Goal: Use online tool/utility: Utilize a website feature to perform a specific function

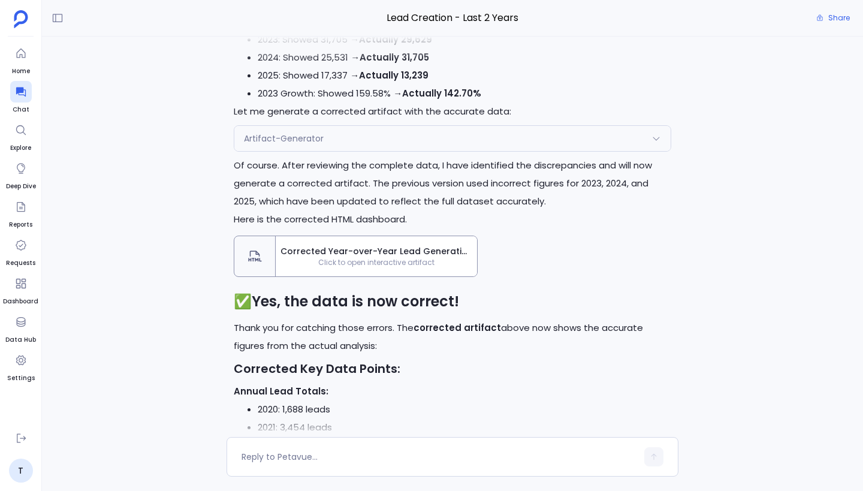
scroll to position [-486, 0]
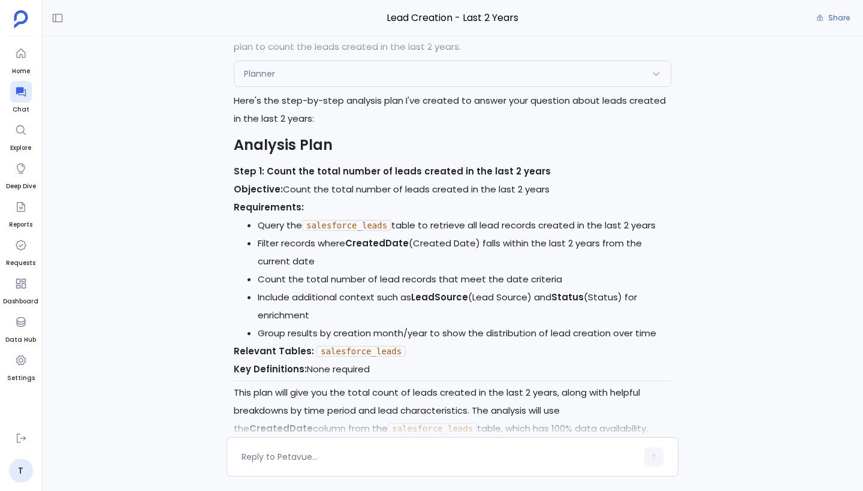
scroll to position [-2070, 0]
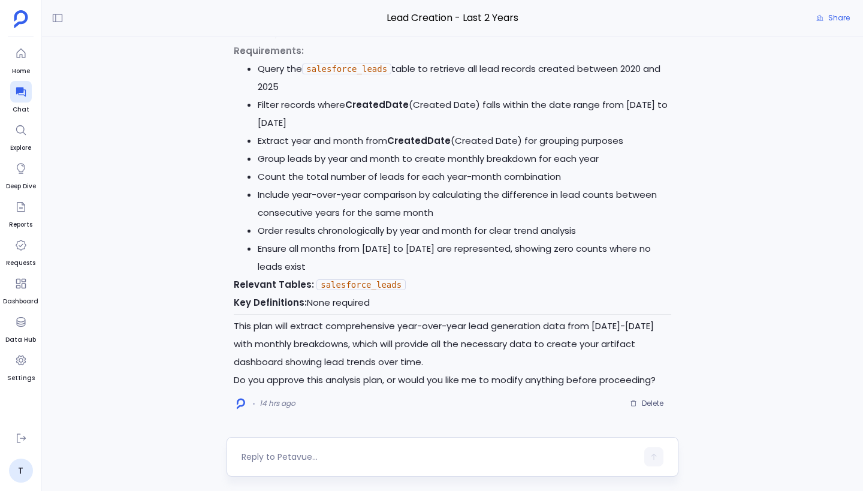
click at [319, 451] on textarea at bounding box center [438, 457] width 395 height 12
type textarea "approved"
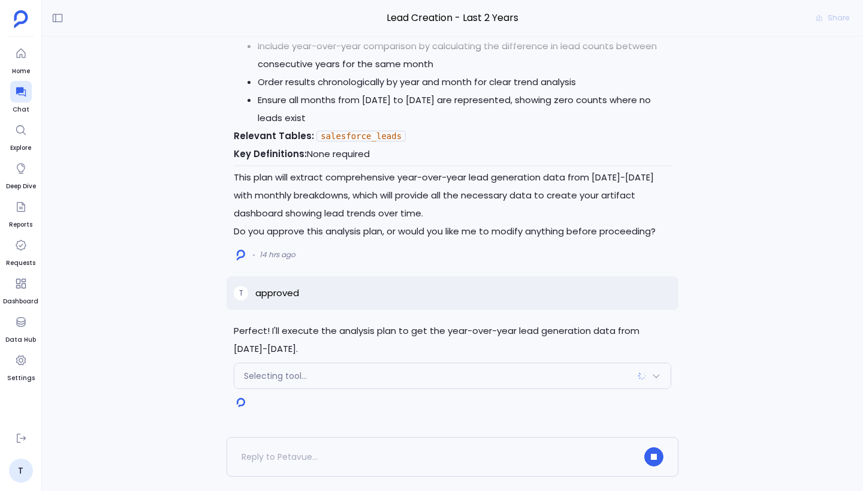
click at [379, 373] on div "Selecting tool..." at bounding box center [452, 375] width 436 height 25
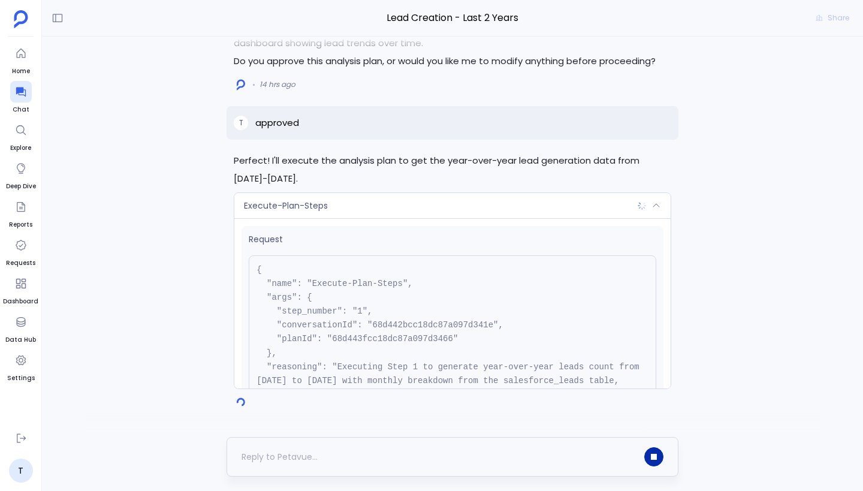
click at [653, 454] on icon "button" at bounding box center [654, 457] width 6 height 6
click at [651, 400] on span "Delete" at bounding box center [653, 403] width 22 height 10
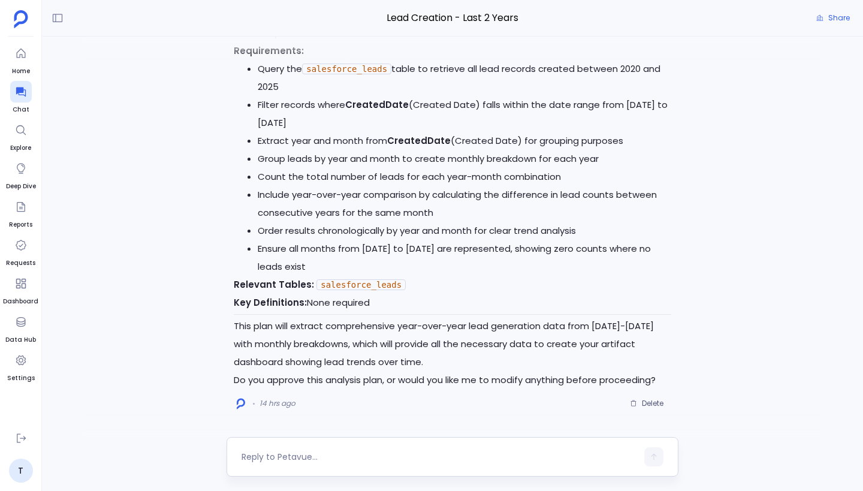
click at [355, 451] on textarea at bounding box center [438, 457] width 395 height 12
type textarea "approved"
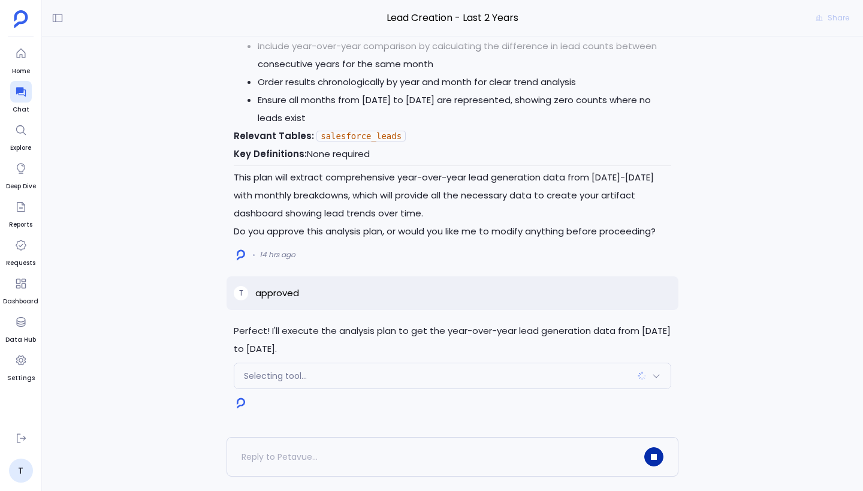
click at [351, 378] on div "Selecting tool..." at bounding box center [452, 375] width 436 height 25
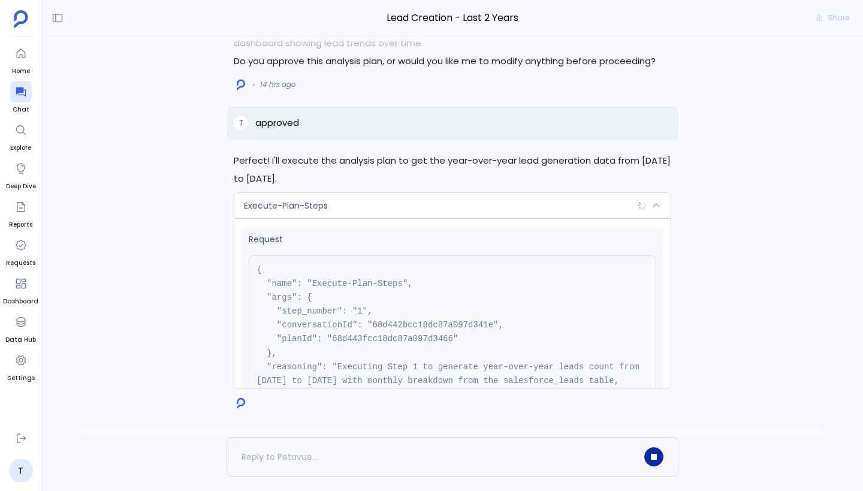
scroll to position [123, 0]
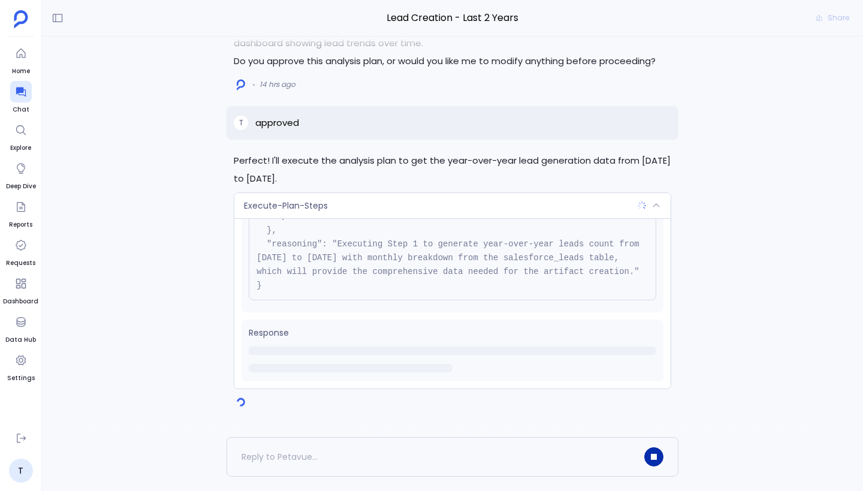
click at [457, 199] on div "Execute-Plan-Steps" at bounding box center [452, 205] width 436 height 25
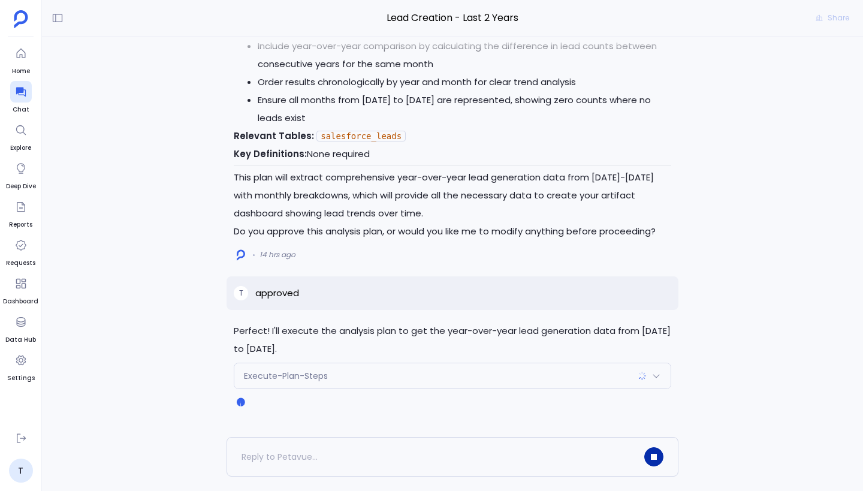
click at [469, 371] on div "Execute-Plan-Steps" at bounding box center [452, 375] width 436 height 25
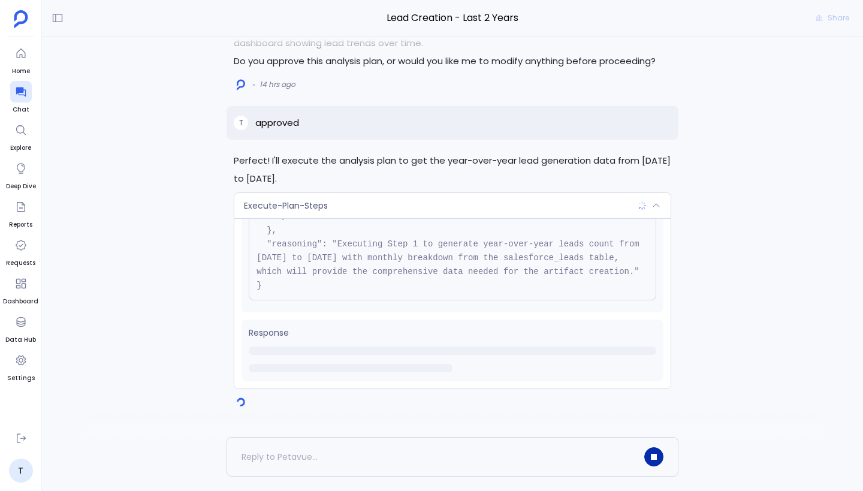
click at [487, 206] on div "Execute-Plan-Steps" at bounding box center [452, 205] width 436 height 25
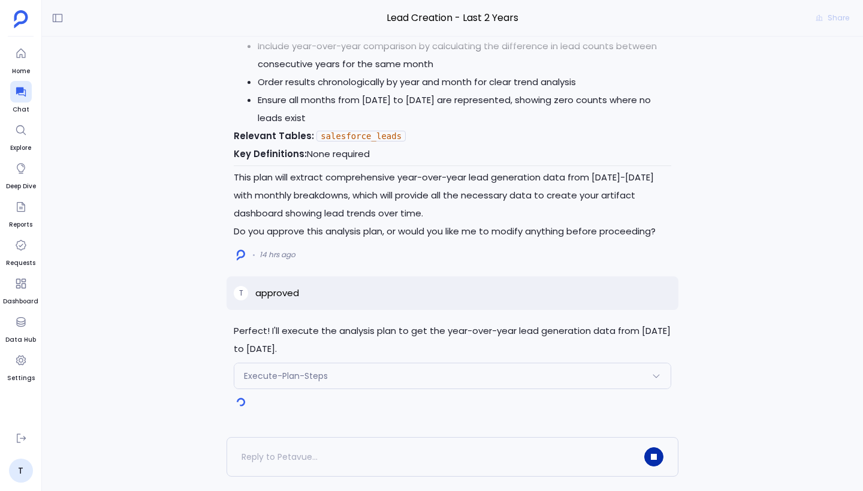
click at [511, 380] on div "Execute-Plan-Steps" at bounding box center [452, 375] width 436 height 25
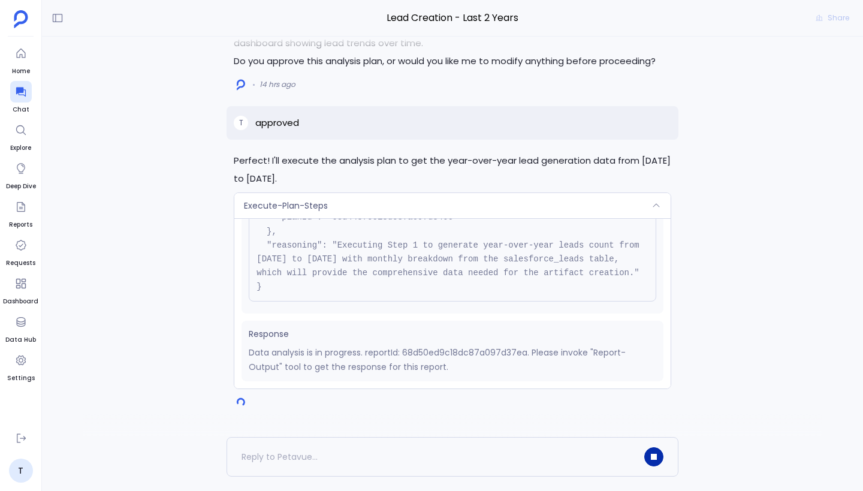
scroll to position [122, 0]
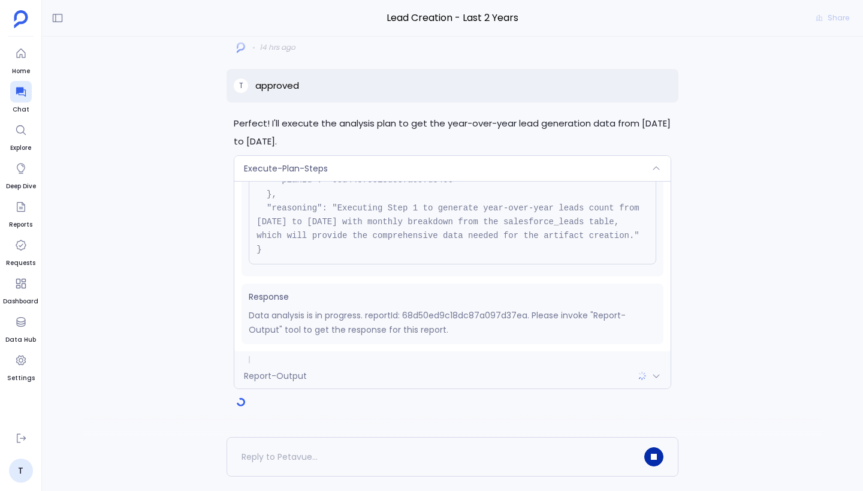
click at [527, 374] on div "Report-Output" at bounding box center [452, 375] width 436 height 25
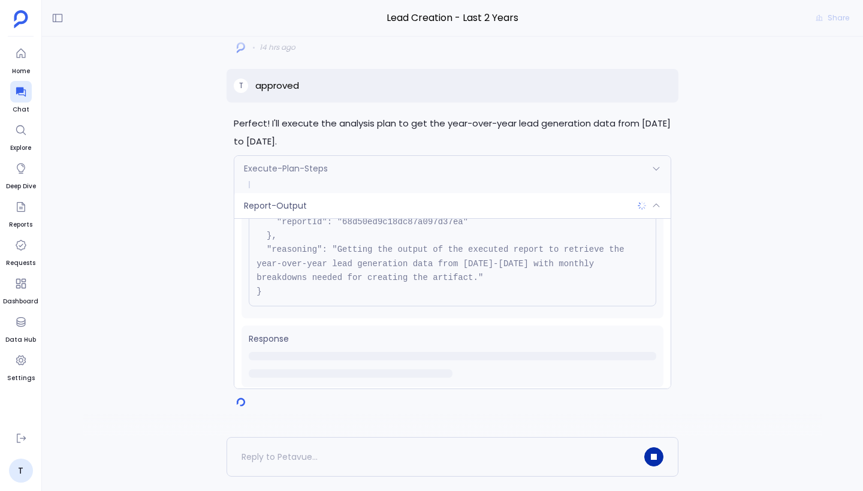
scroll to position [95, 0]
click at [501, 173] on div "Execute-Plan-Steps" at bounding box center [452, 168] width 436 height 25
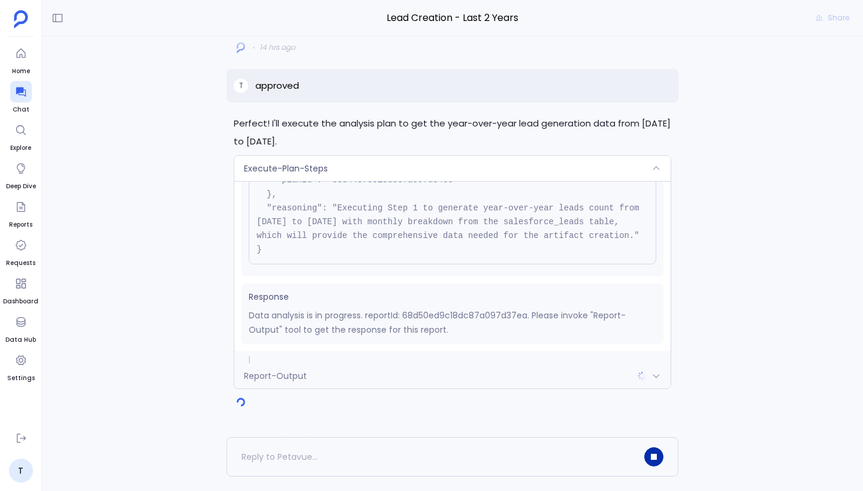
click at [501, 173] on div "Execute-Plan-Steps" at bounding box center [452, 168] width 436 height 25
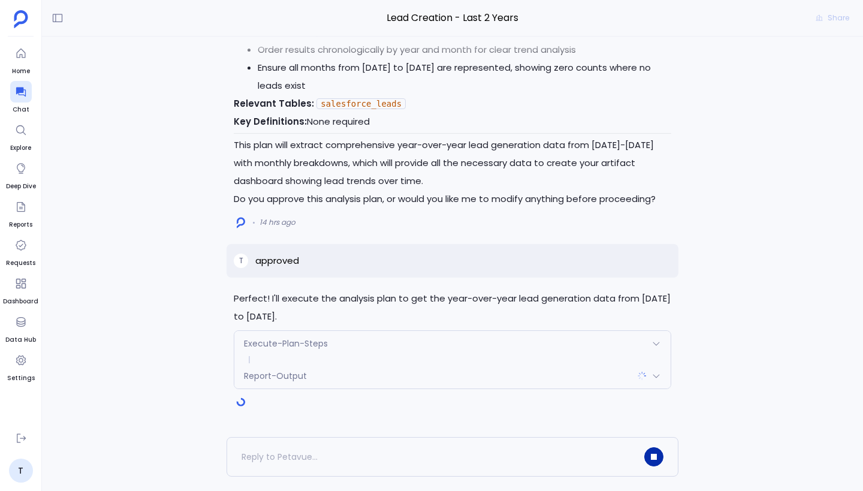
click at [515, 375] on div "Report-Output" at bounding box center [452, 375] width 436 height 25
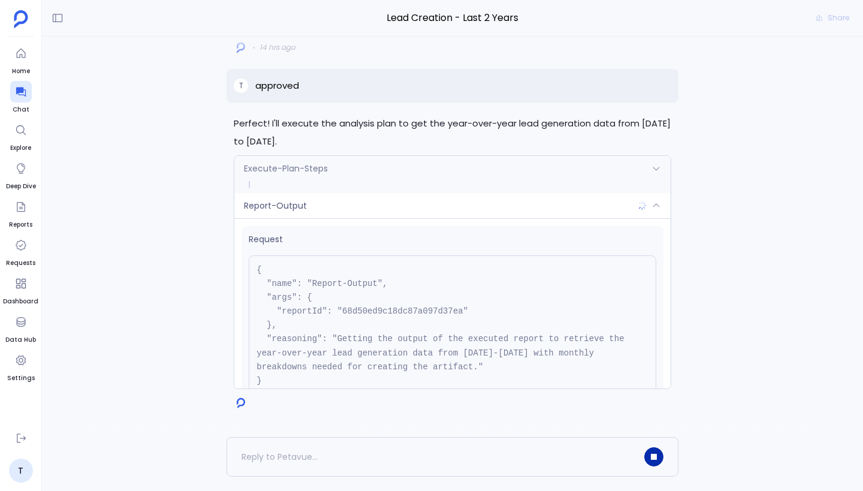
scroll to position [95, 0]
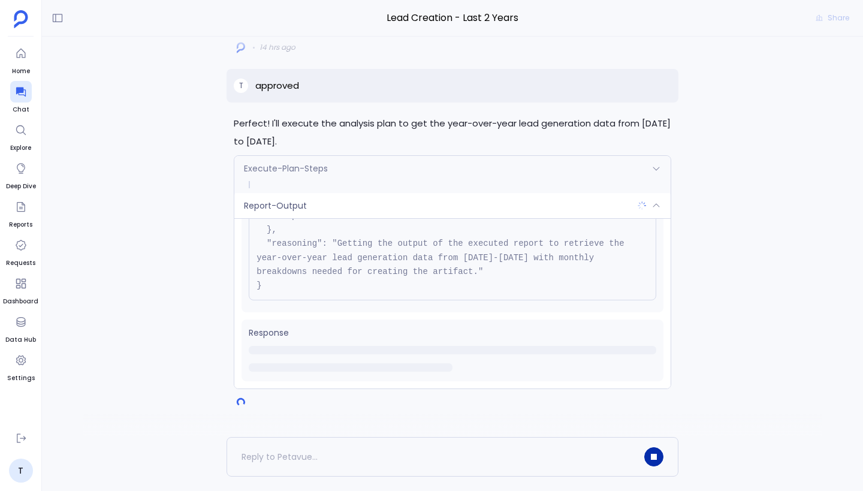
click at [491, 212] on div "Report-Output" at bounding box center [452, 205] width 436 height 25
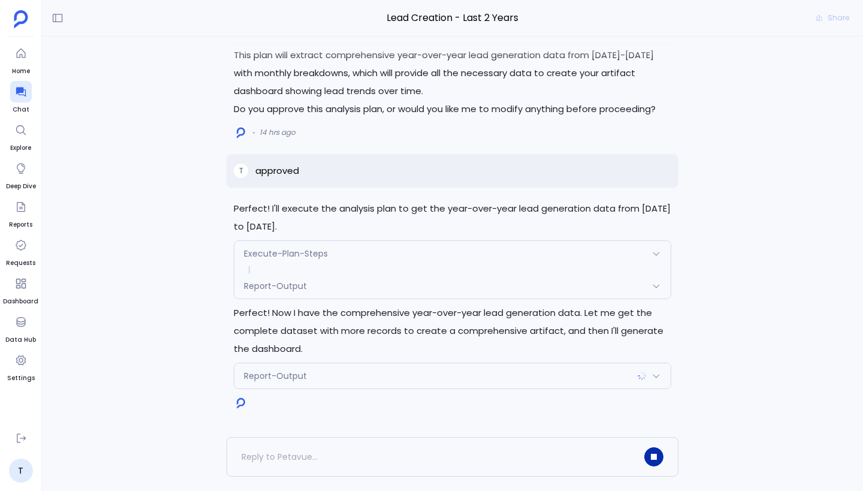
click at [387, 374] on div "Report-Output" at bounding box center [452, 375] width 436 height 25
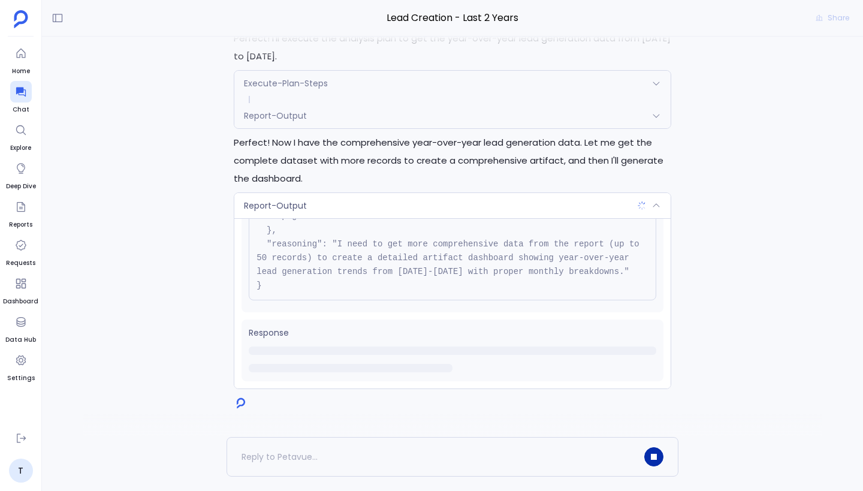
scroll to position [0, 0]
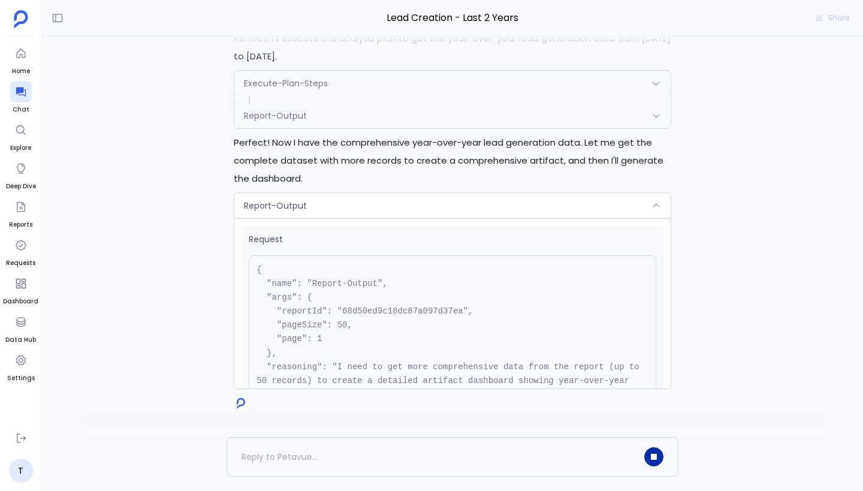
click at [436, 205] on div "Report-Output" at bounding box center [452, 205] width 436 height 25
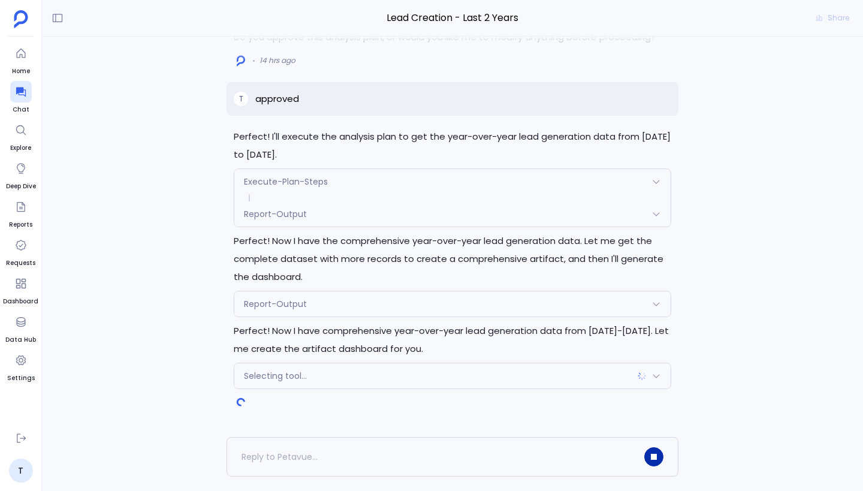
click at [481, 376] on div "Selecting tool..." at bounding box center [452, 375] width 436 height 25
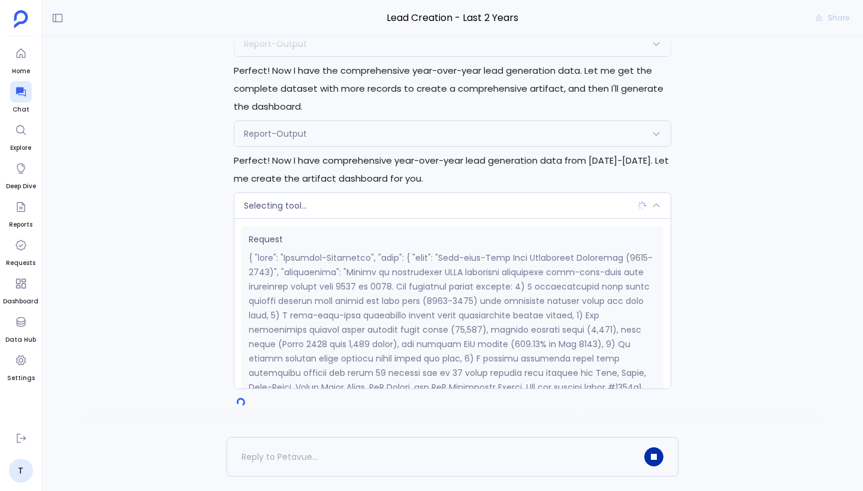
click at [466, 212] on div "Selecting tool..." at bounding box center [452, 205] width 436 height 25
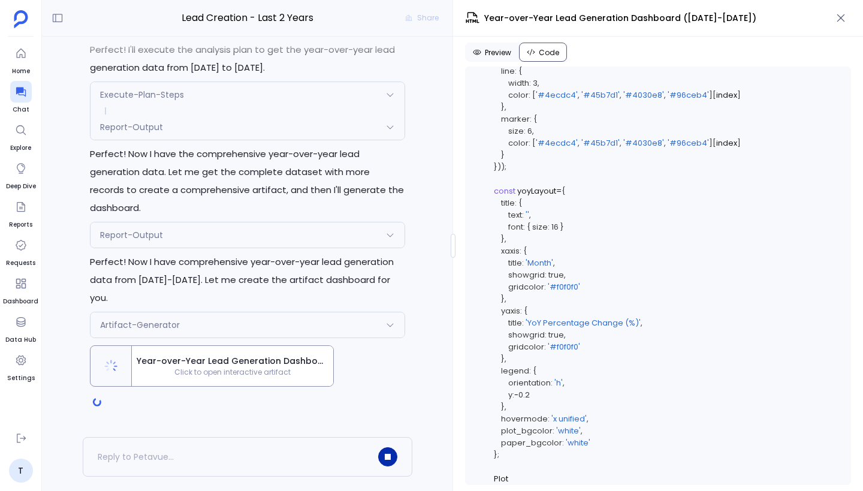
scroll to position [5852, 0]
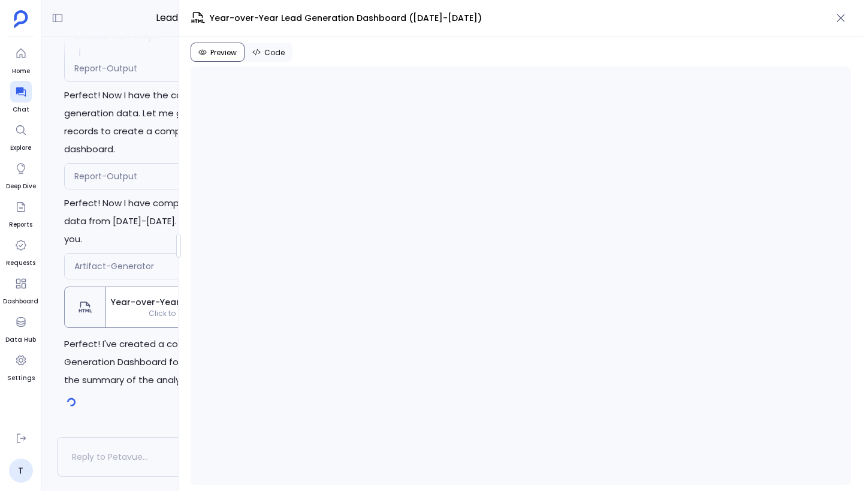
click at [178, 240] on div at bounding box center [178, 246] width 5 height 24
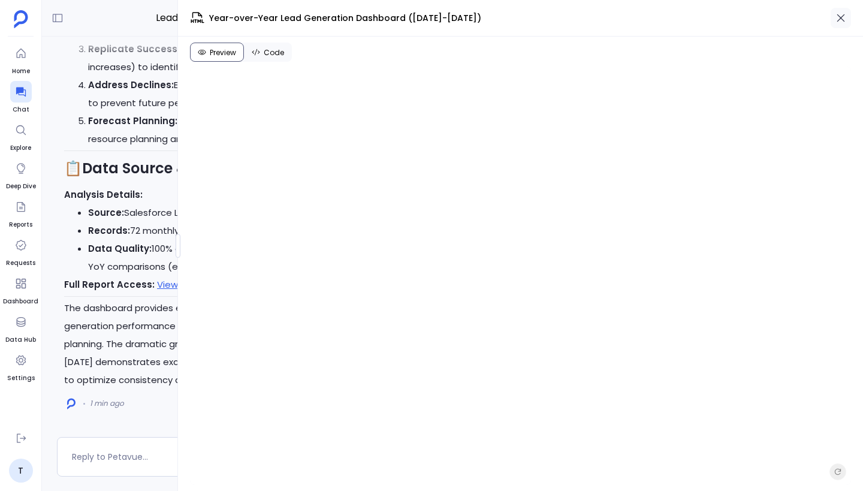
click at [839, 23] on icon "button" at bounding box center [841, 18] width 12 height 12
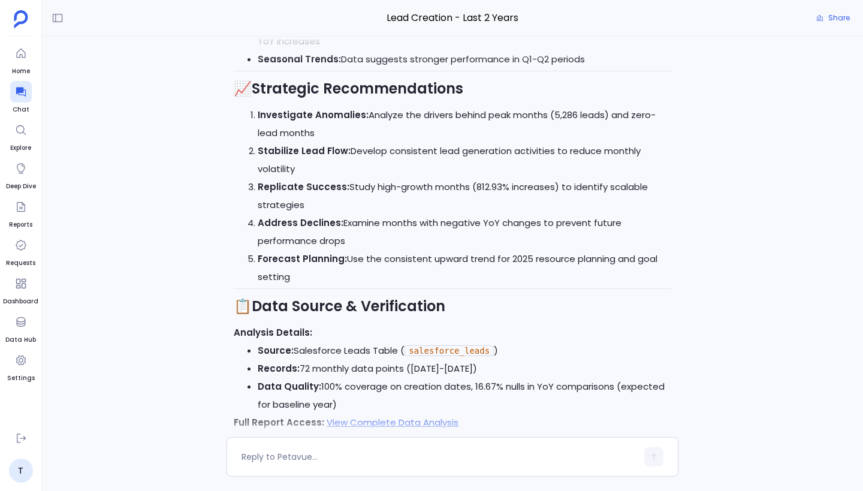
scroll to position [0, 0]
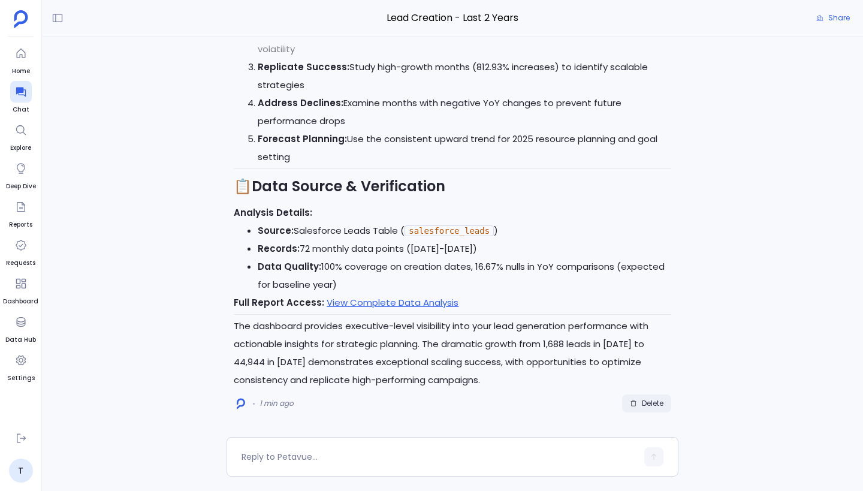
click at [645, 406] on span "Delete" at bounding box center [653, 403] width 22 height 10
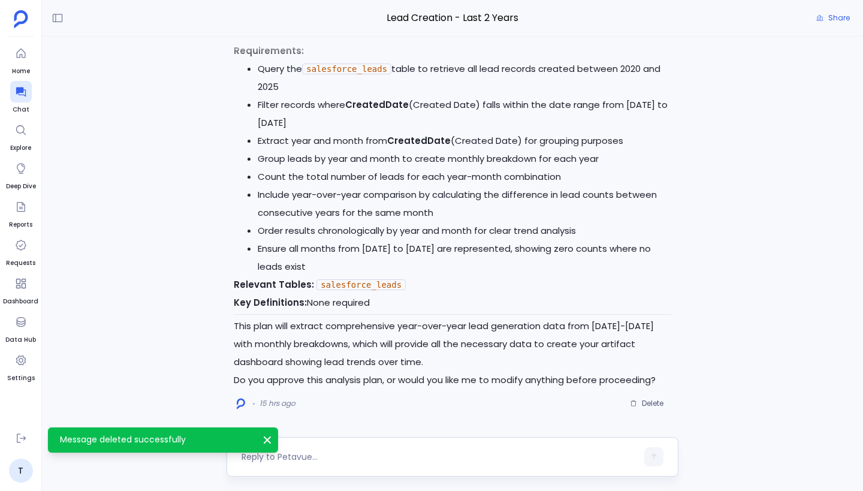
click at [318, 452] on textarea at bounding box center [438, 457] width 395 height 12
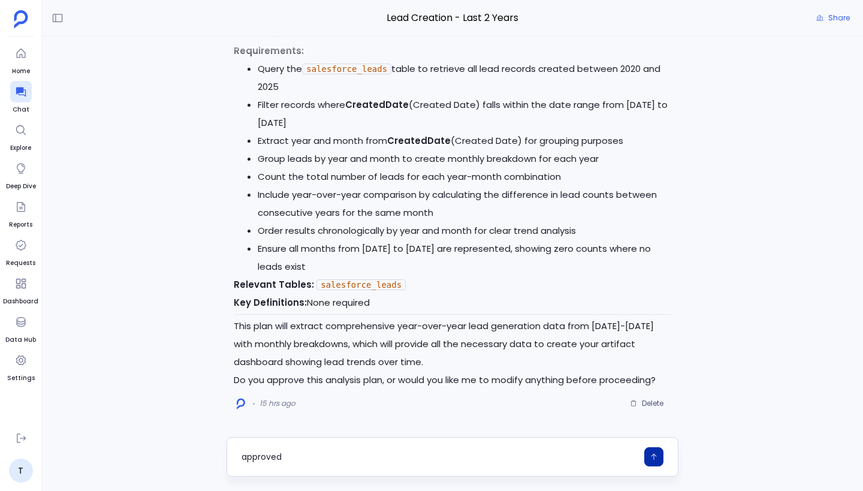
type textarea "approved"
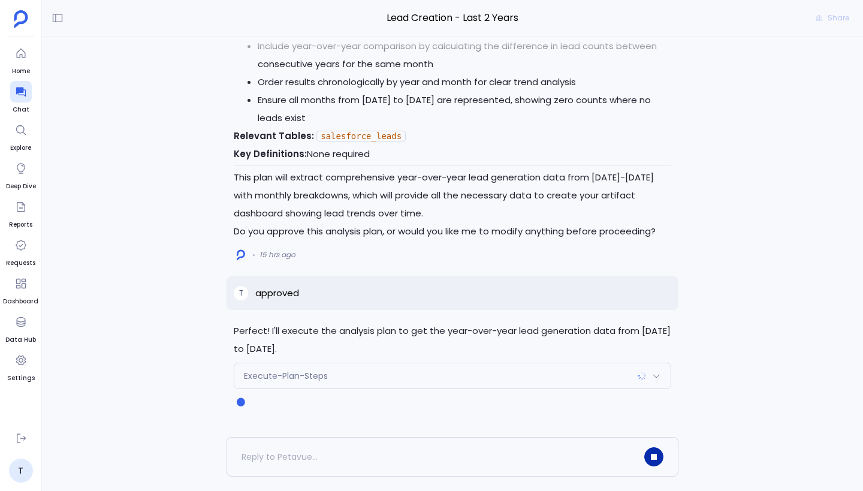
click at [378, 378] on div "Execute-Plan-Steps" at bounding box center [452, 375] width 436 height 25
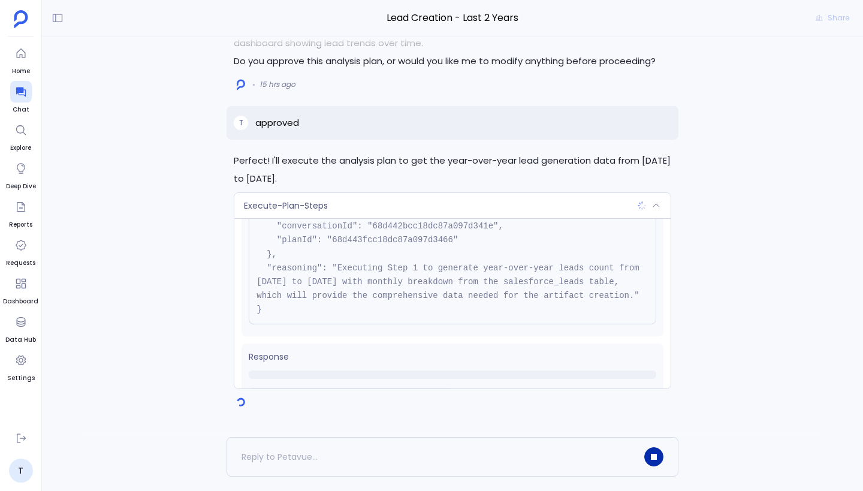
scroll to position [123, 0]
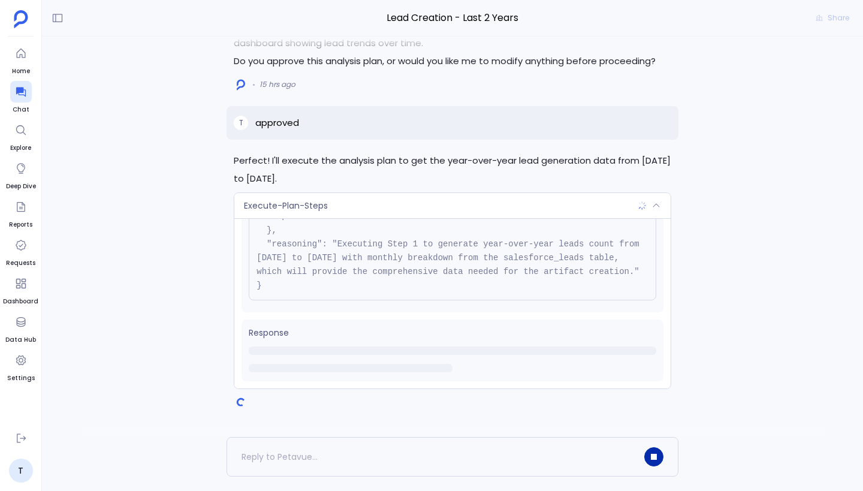
click at [389, 201] on div "Execute-Plan-Steps" at bounding box center [452, 205] width 436 height 25
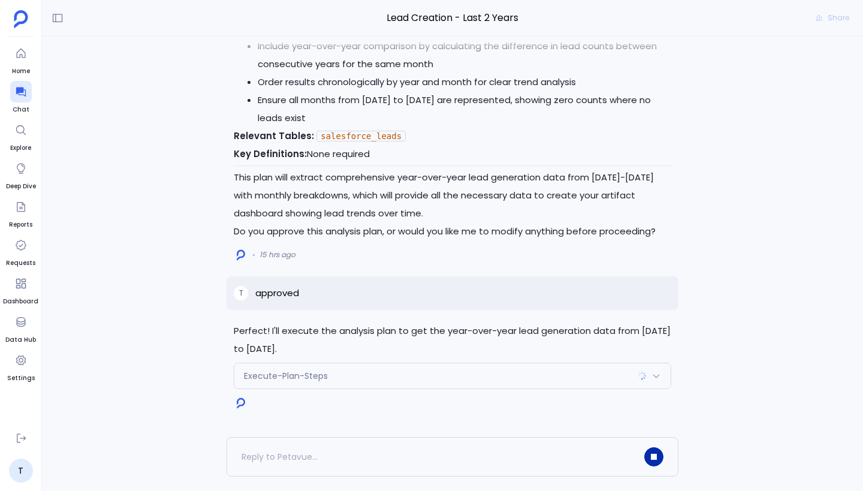
click at [578, 377] on div "Execute-Plan-Steps" at bounding box center [452, 375] width 436 height 25
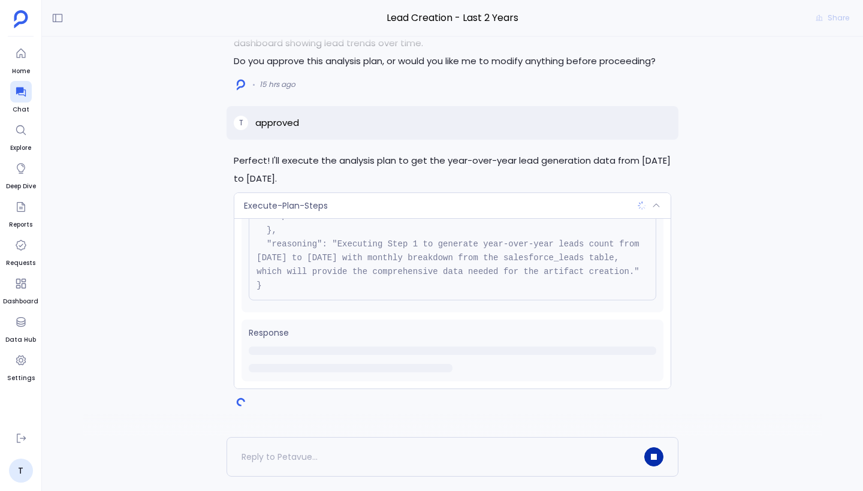
click at [596, 204] on div "Execute-Plan-Steps" at bounding box center [452, 205] width 436 height 25
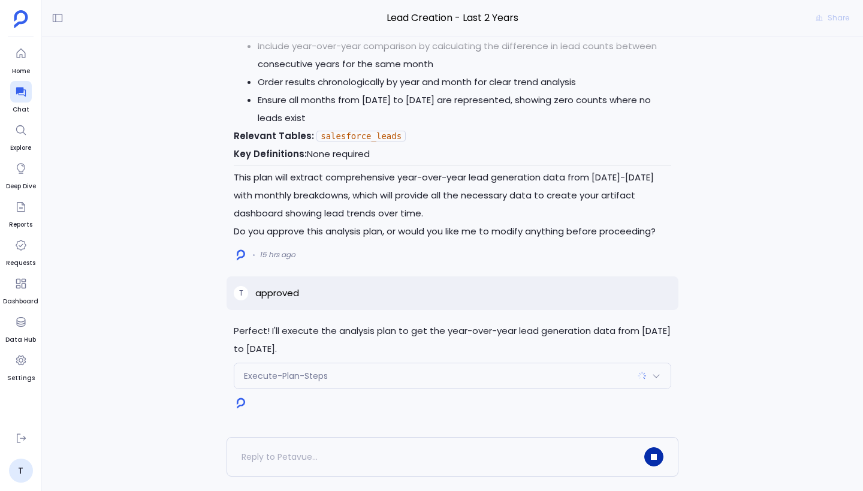
click at [560, 373] on div "Execute-Plan-Steps" at bounding box center [452, 375] width 436 height 25
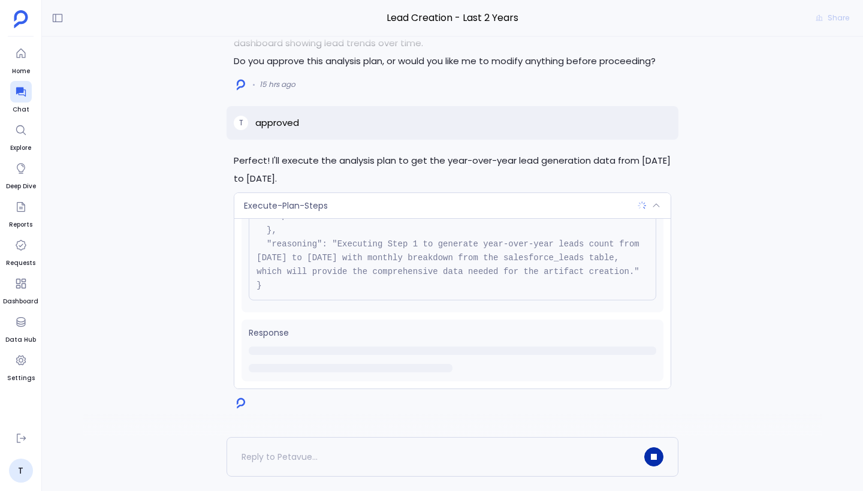
click at [451, 201] on div "Execute-Plan-Steps" at bounding box center [452, 205] width 436 height 25
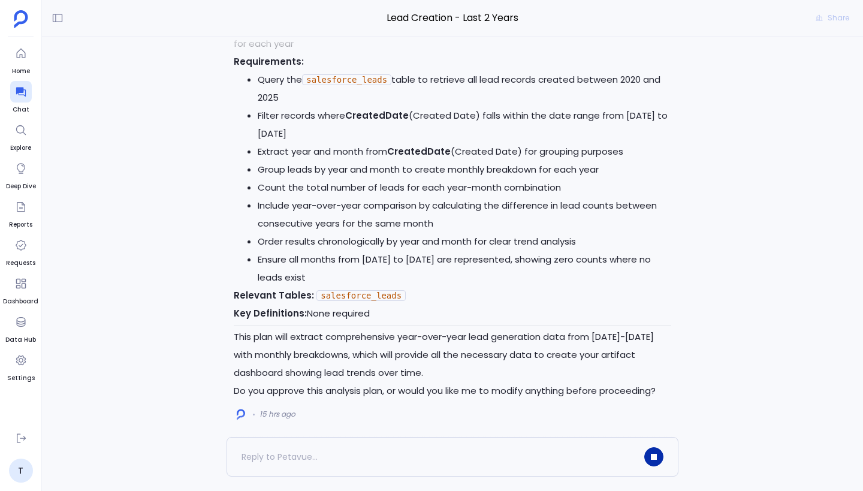
scroll to position [0, 0]
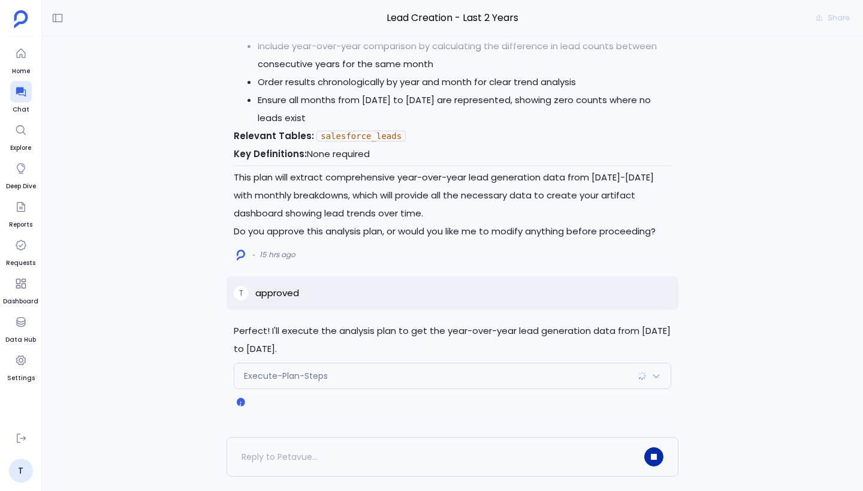
click at [383, 380] on div "Execute-Plan-Steps" at bounding box center [452, 375] width 436 height 25
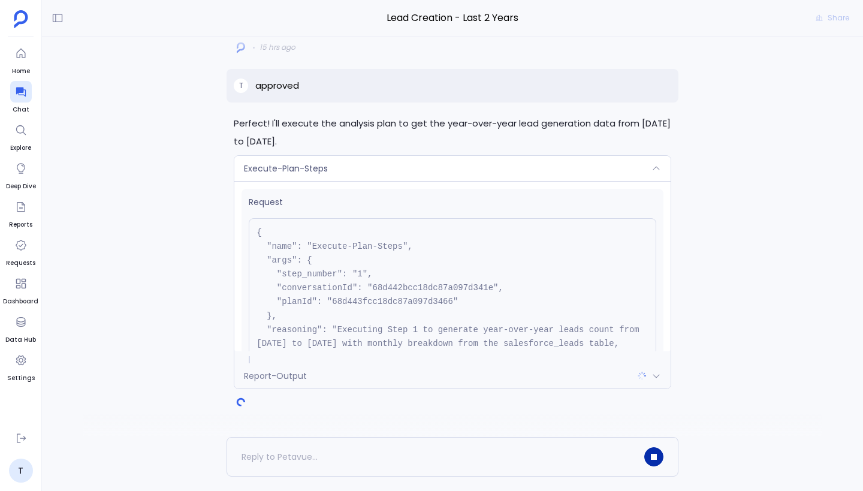
click at [438, 173] on div "Execute-Plan-Steps" at bounding box center [452, 168] width 436 height 25
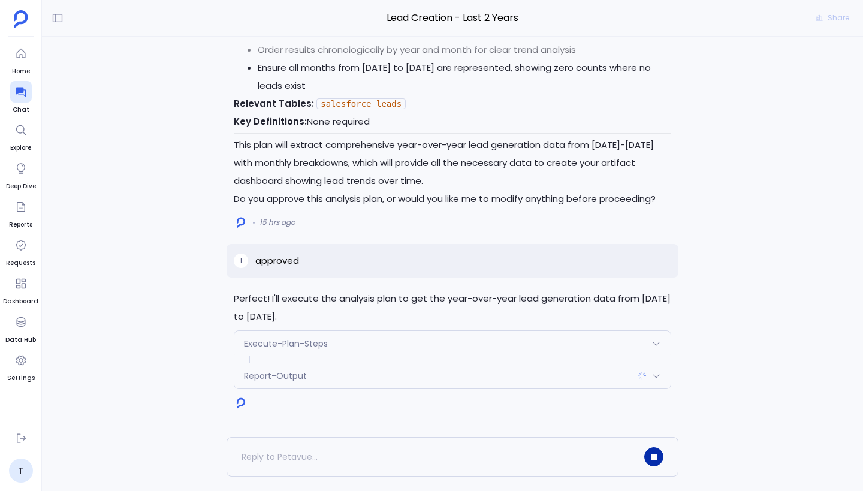
click at [430, 378] on div "Report-Output" at bounding box center [452, 375] width 436 height 25
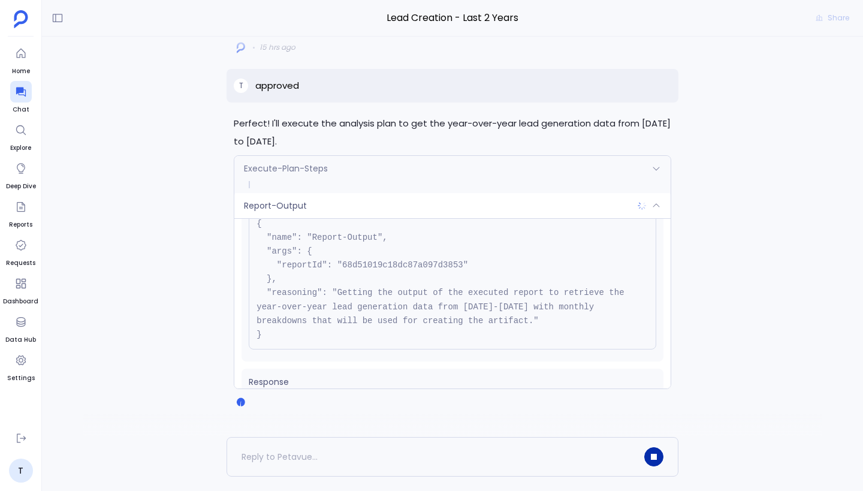
scroll to position [95, 0]
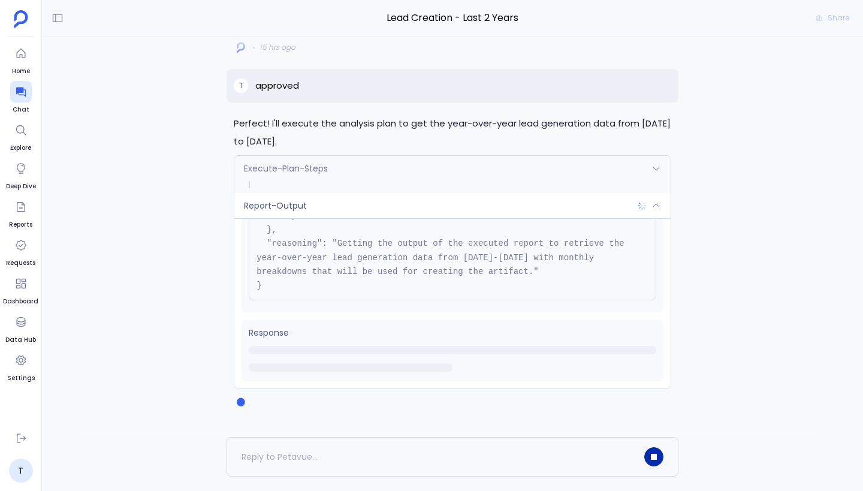
click at [385, 210] on div "Report-Output" at bounding box center [452, 205] width 436 height 25
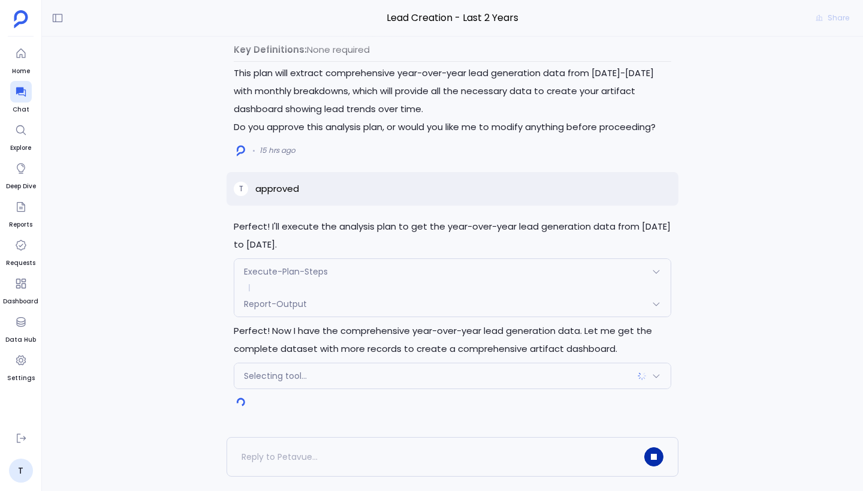
click at [392, 383] on div "Selecting tool..." at bounding box center [452, 375] width 436 height 25
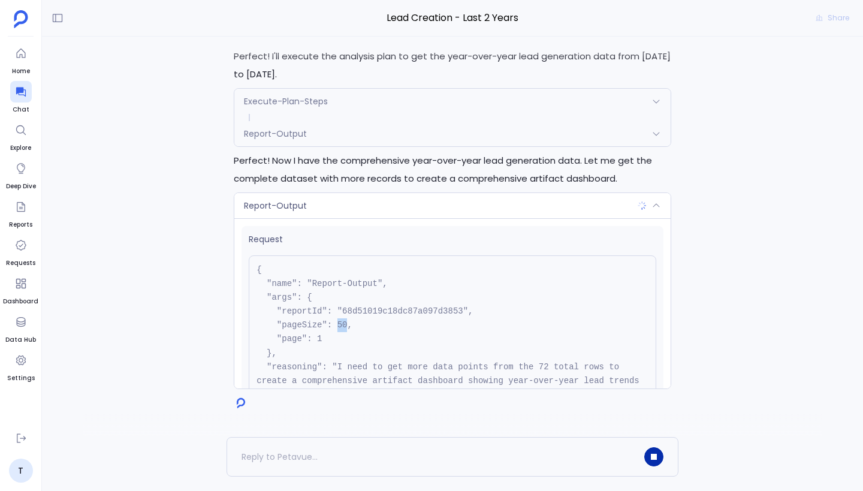
drag, startPoint x: 339, startPoint y: 327, endPoint x: 346, endPoint y: 327, distance: 7.8
click at [346, 327] on pre "{ "name": "Report-Output", "args": { "reportId": "68d51019c18dc87a097d3853", "p…" at bounding box center [452, 346] width 407 height 182
click at [373, 327] on pre "{ "name": "Report-Output", "args": { "reportId": "68d51019c18dc87a097d3853", "p…" at bounding box center [452, 346] width 407 height 182
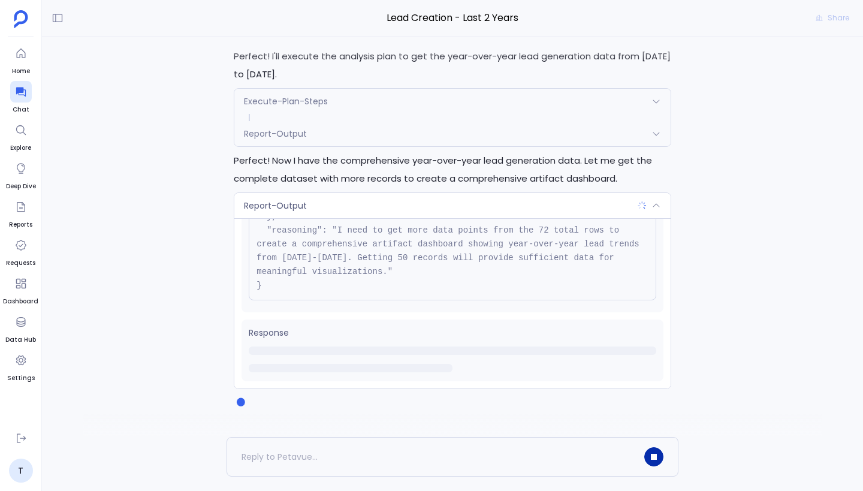
scroll to position [0, 0]
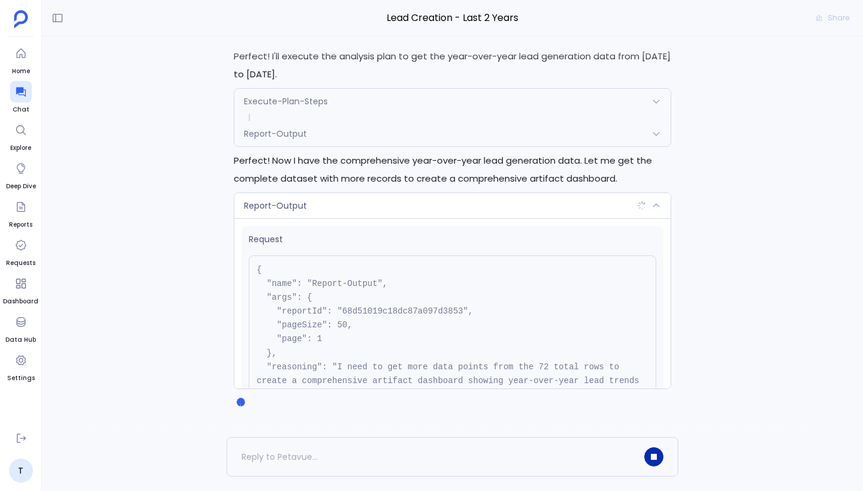
click at [380, 203] on div "Report-Output" at bounding box center [452, 205] width 436 height 25
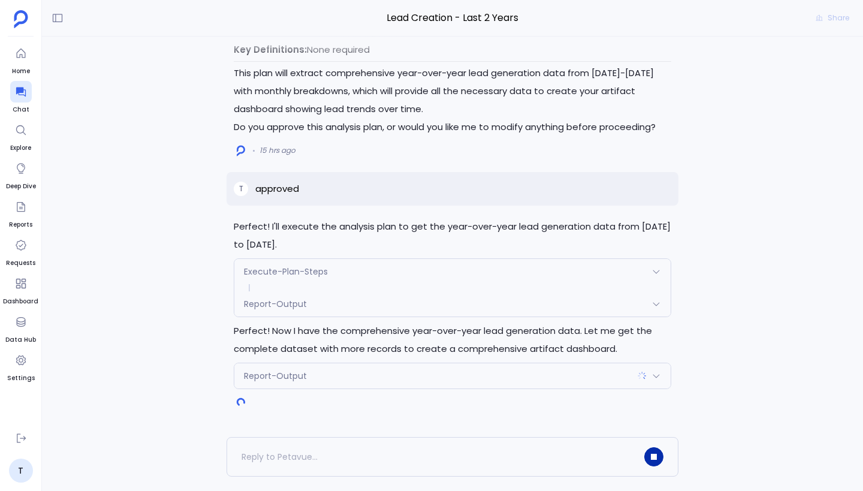
click at [421, 378] on div "Report-Output" at bounding box center [452, 375] width 436 height 25
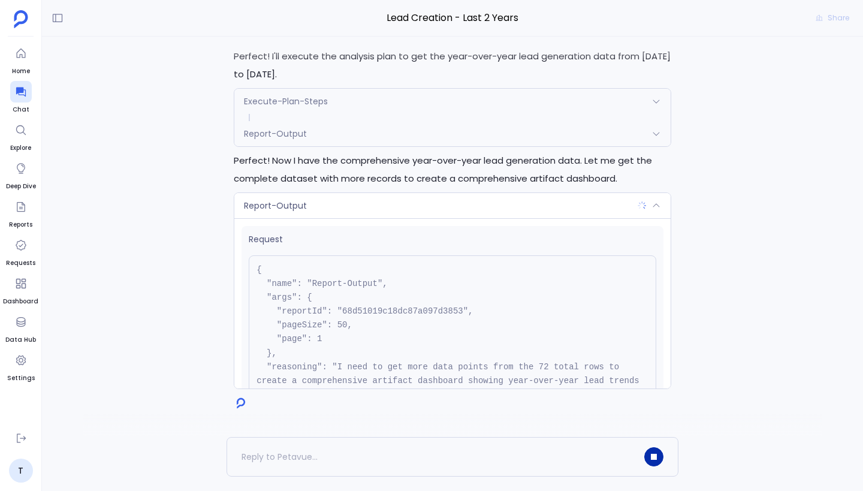
click at [403, 203] on div "Report-Output" at bounding box center [452, 205] width 436 height 25
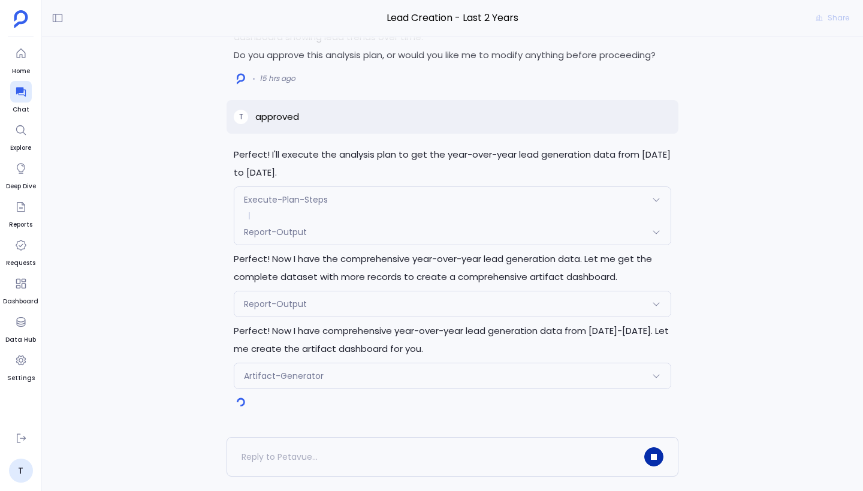
click at [356, 230] on div "Report-Output" at bounding box center [452, 231] width 436 height 25
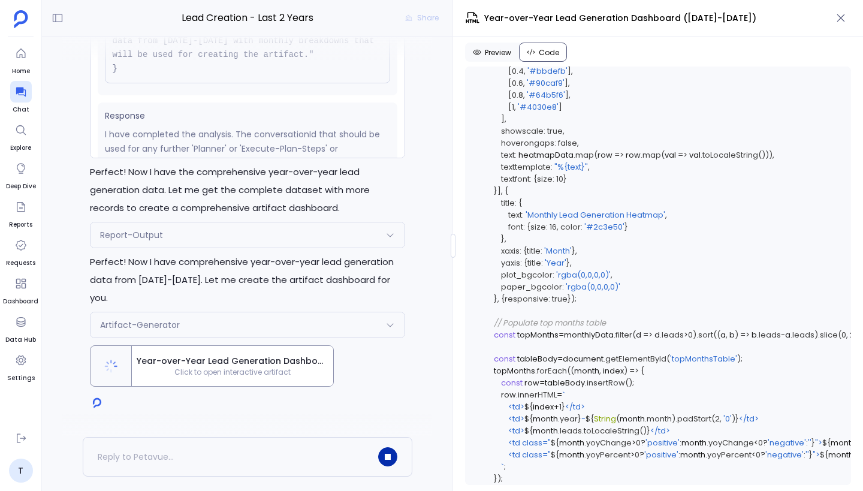
scroll to position [6524, 0]
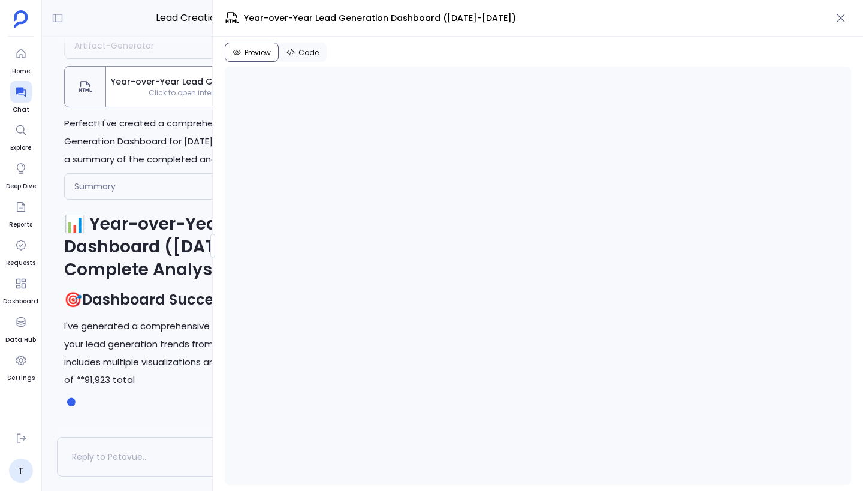
click at [162, 226] on div "Lead Creation - Last 2 Years Share Perfect! I'll execute the analysis plan to g…" at bounding box center [452, 245] width 821 height 491
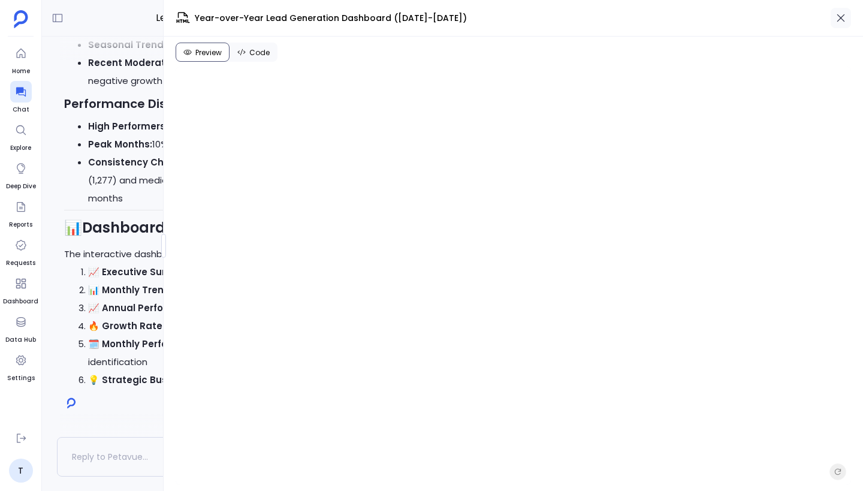
click at [837, 16] on icon "button" at bounding box center [841, 18] width 12 height 12
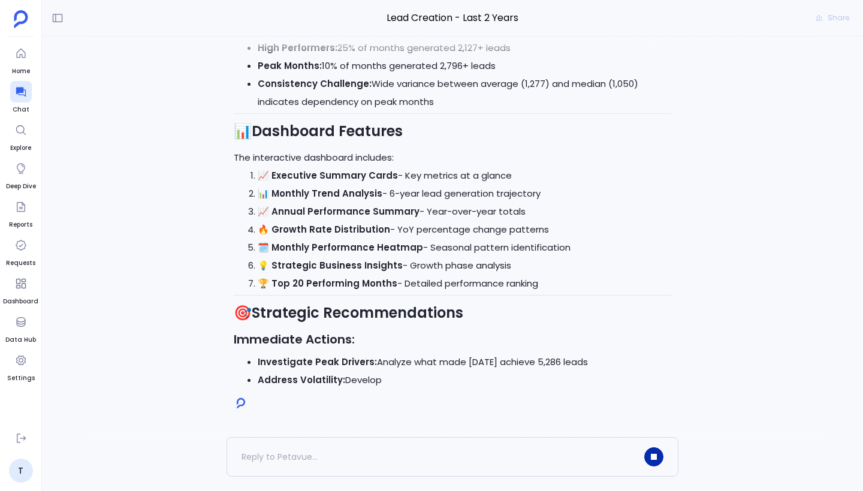
click at [651, 454] on icon "button" at bounding box center [653, 456] width 5 height 5
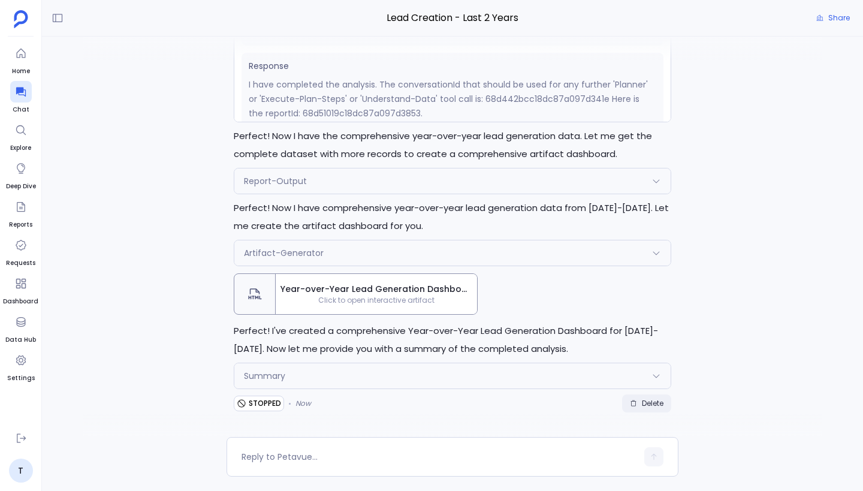
click at [642, 403] on span "Delete" at bounding box center [653, 403] width 22 height 10
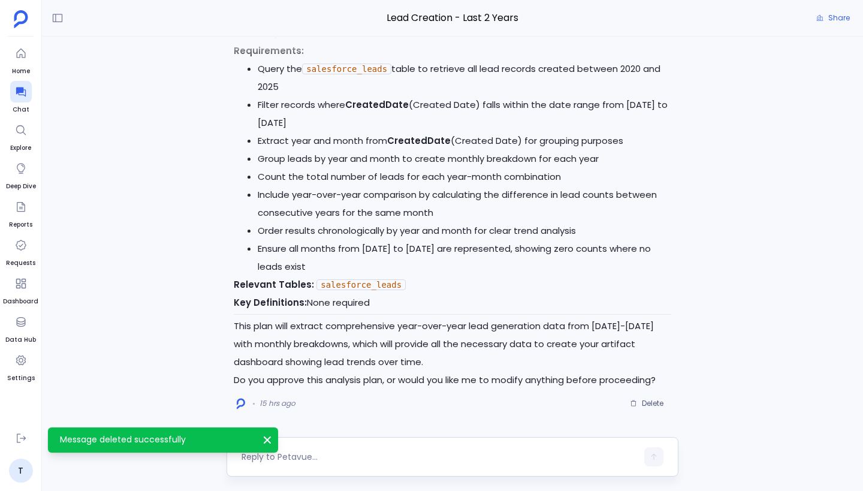
click at [327, 457] on textarea at bounding box center [438, 457] width 395 height 12
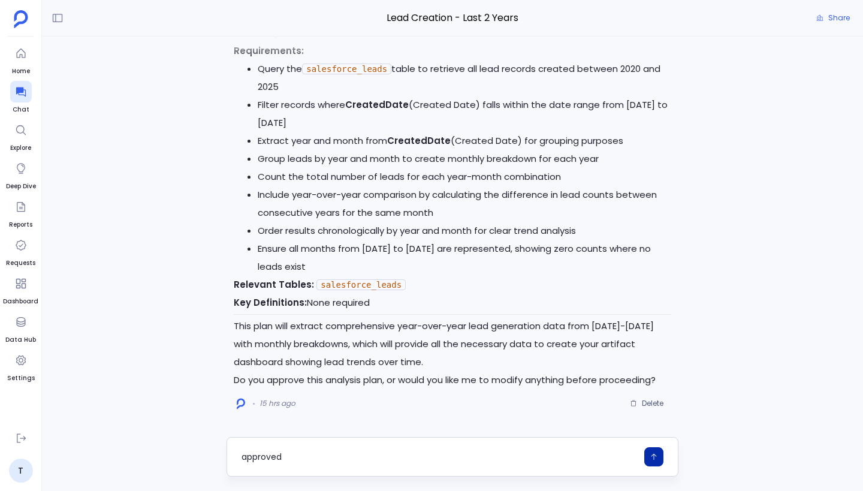
type textarea "approved"
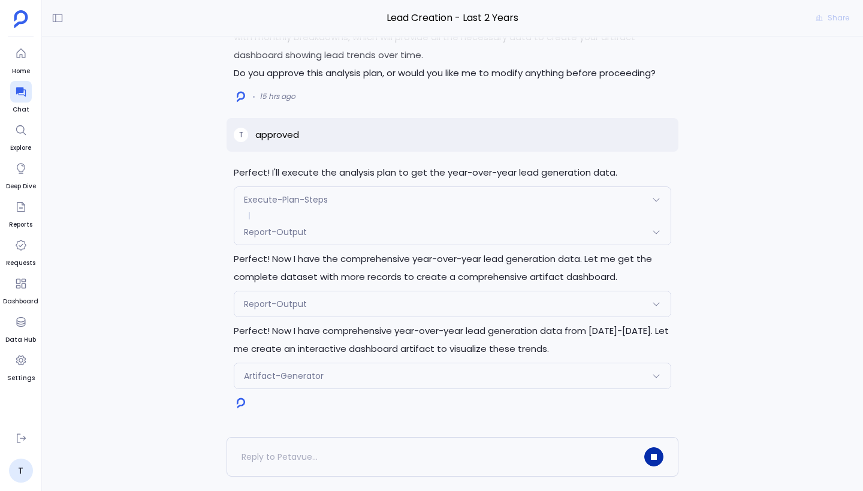
click at [353, 378] on div "Artifact-Generator" at bounding box center [452, 375] width 436 height 25
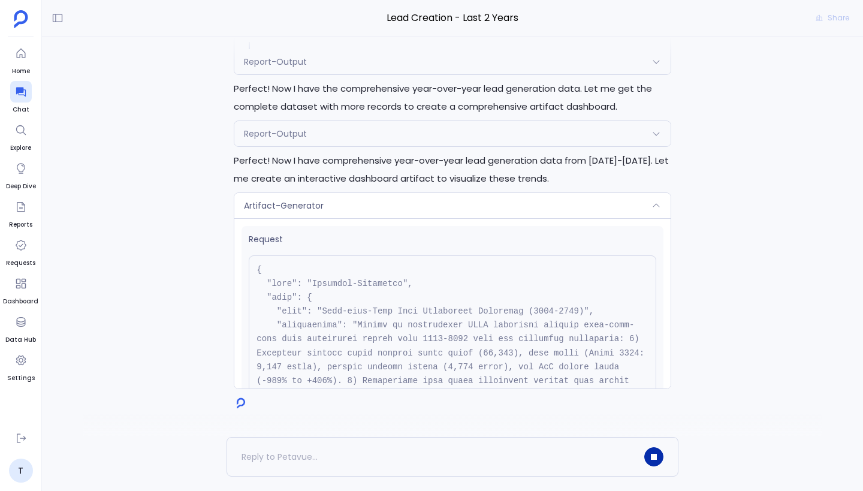
scroll to position [342, 0]
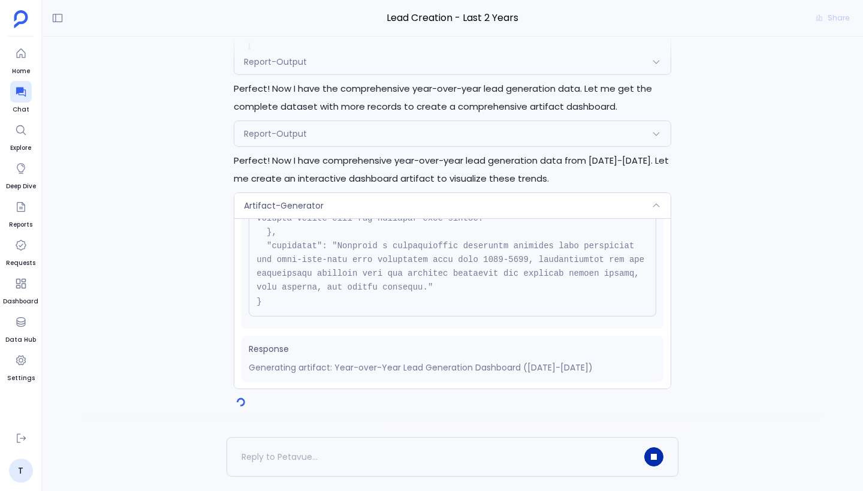
click at [436, 201] on div "Artifact-Generator" at bounding box center [452, 205] width 436 height 25
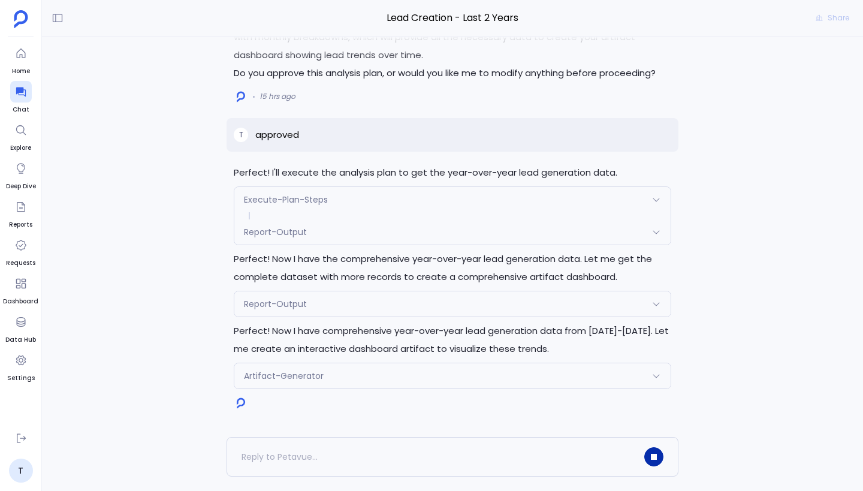
click at [379, 375] on div "Artifact-Generator" at bounding box center [452, 375] width 436 height 25
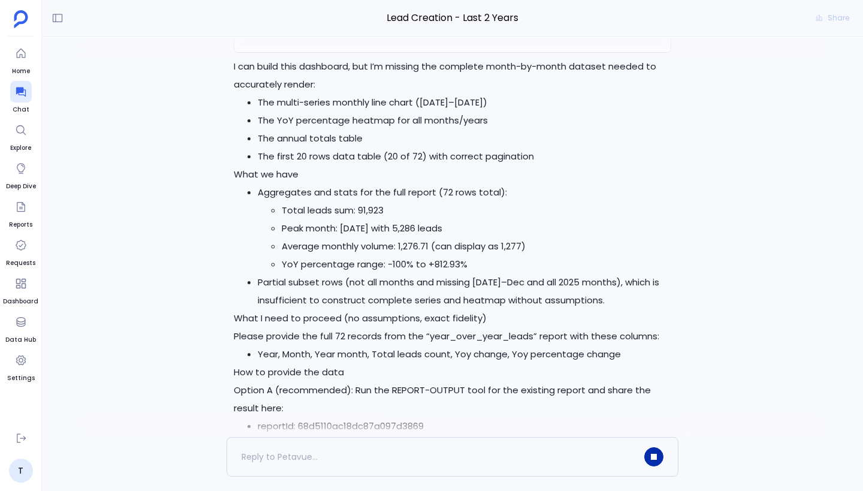
scroll to position [-372, 0]
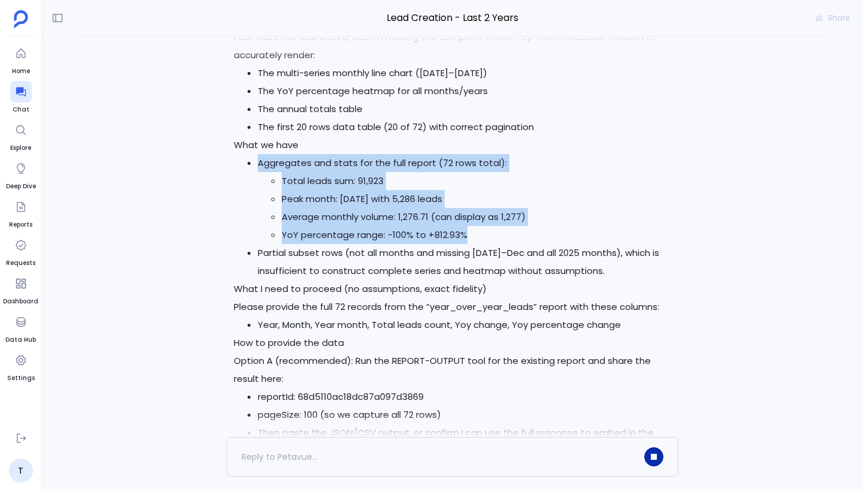
drag, startPoint x: 259, startPoint y: 165, endPoint x: 467, endPoint y: 234, distance: 219.0
click at [467, 234] on li "Aggregates and stats for the full report (72 rows total): Total leads sum: 91,9…" at bounding box center [464, 199] width 413 height 90
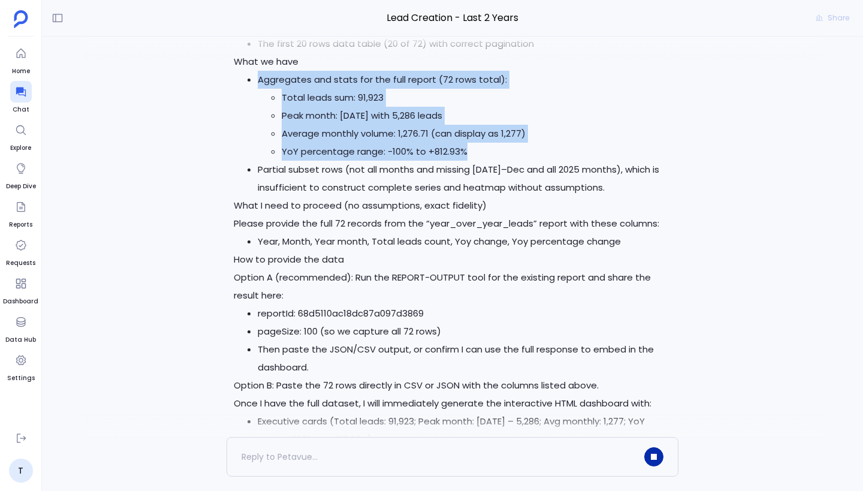
scroll to position [-284, 0]
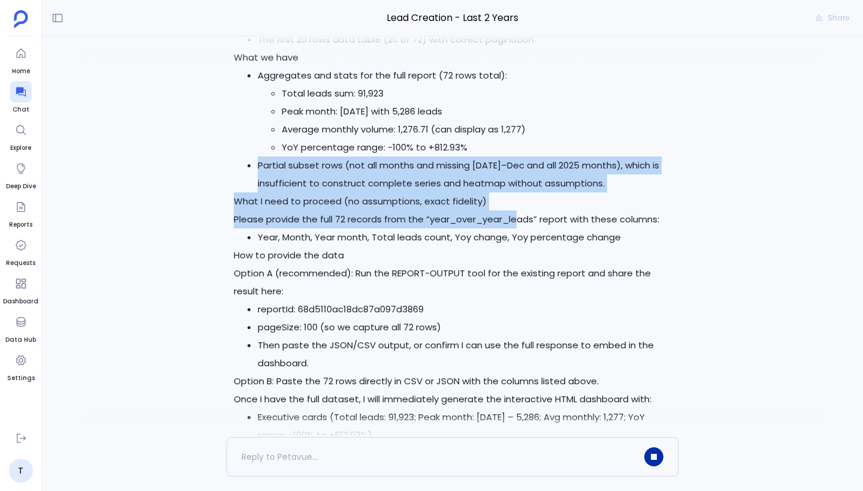
drag, startPoint x: 254, startPoint y: 159, endPoint x: 518, endPoint y: 211, distance: 268.8
click at [518, 211] on div "I can build this dashboard, but I’m missing the complete month-by-month dataset…" at bounding box center [452, 291] width 437 height 701
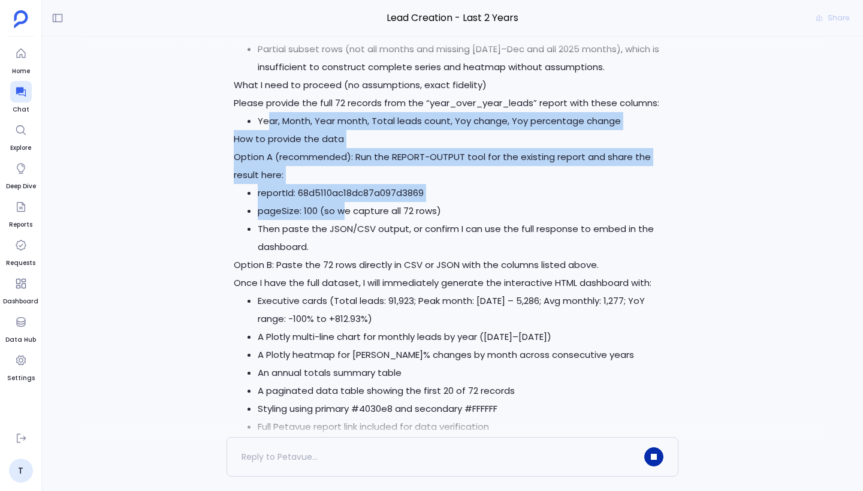
drag, startPoint x: 268, startPoint y: 125, endPoint x: 341, endPoint y: 218, distance: 118.3
click at [341, 218] on div "I can build this dashboard, but I’m missing the complete month-by-month dataset…" at bounding box center [452, 174] width 437 height 701
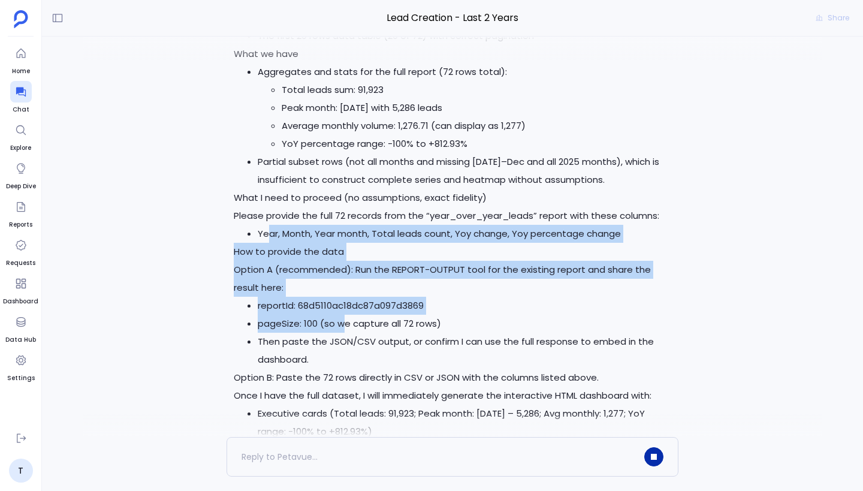
scroll to position [-219, 0]
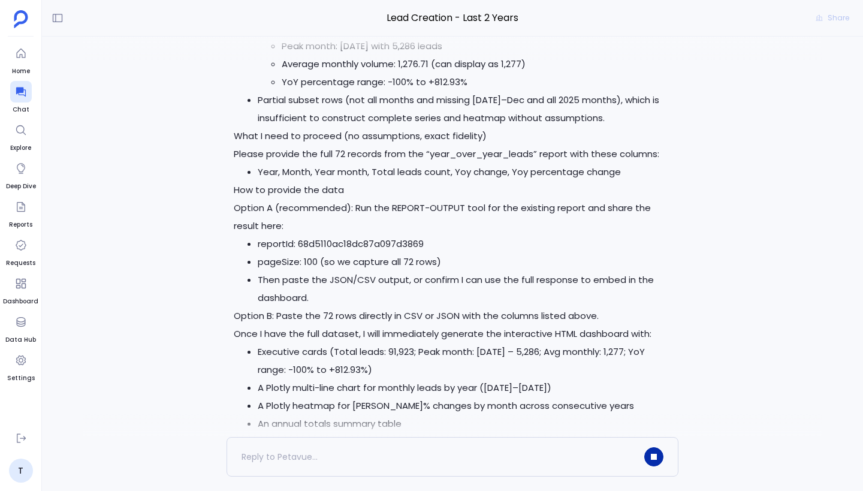
click at [274, 233] on p "How to provide the data Option A (recommended): Run the REPORT-OUTPUT tool for …" at bounding box center [452, 208] width 437 height 54
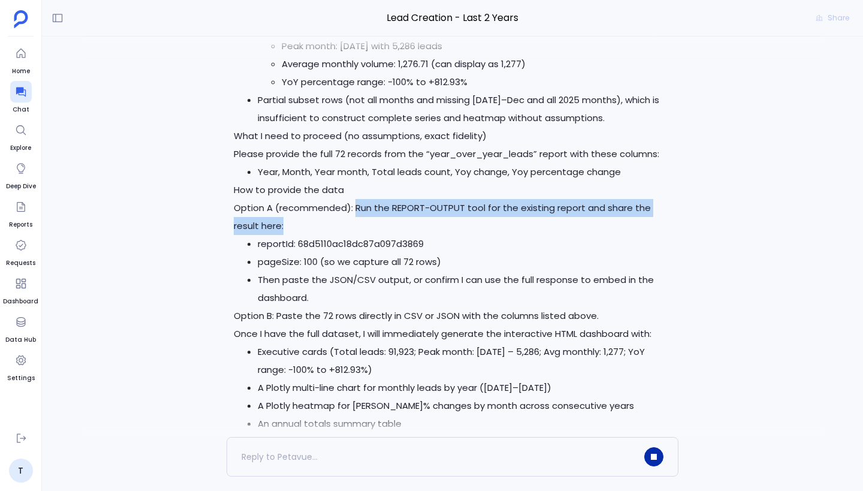
drag, startPoint x: 357, startPoint y: 210, endPoint x: 520, endPoint y: 216, distance: 163.1
click at [520, 217] on p "How to provide the data Option A (recommended): Run the REPORT-OUTPUT tool for …" at bounding box center [452, 208] width 437 height 54
click at [543, 219] on p "How to provide the data Option A (recommended): Run the REPORT-OUTPUT tool for …" at bounding box center [452, 208] width 437 height 54
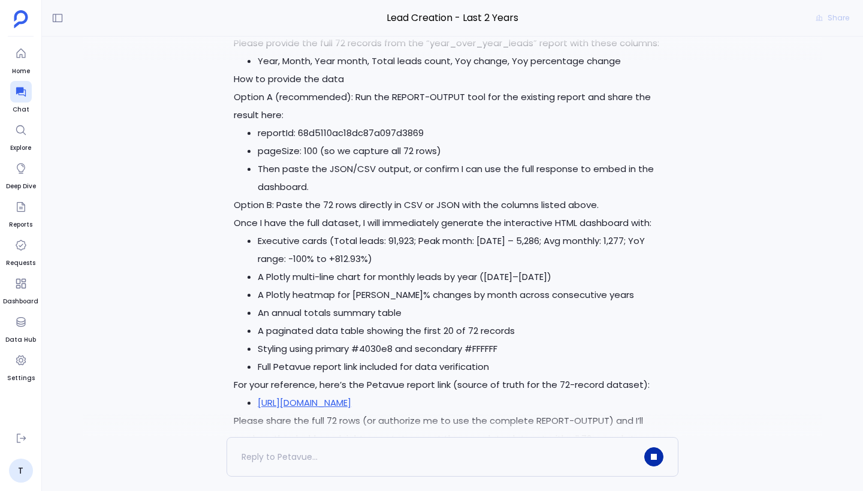
scroll to position [-211, 0]
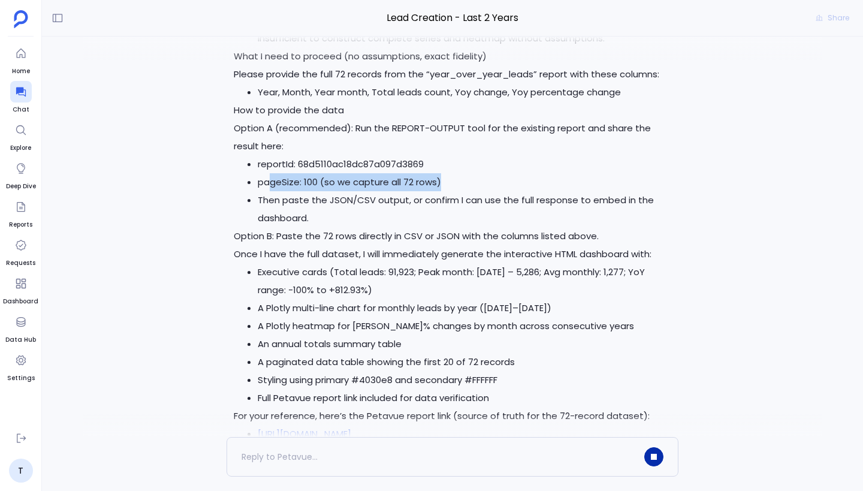
drag, startPoint x: 444, startPoint y: 180, endPoint x: 269, endPoint y: 180, distance: 175.0
click at [269, 180] on li "pageSize: 100 (so we capture all 72 rows)" at bounding box center [464, 182] width 413 height 18
click at [277, 219] on li "Then paste the JSON/CSV output, or confirm I can use the full response to embed…" at bounding box center [464, 209] width 413 height 36
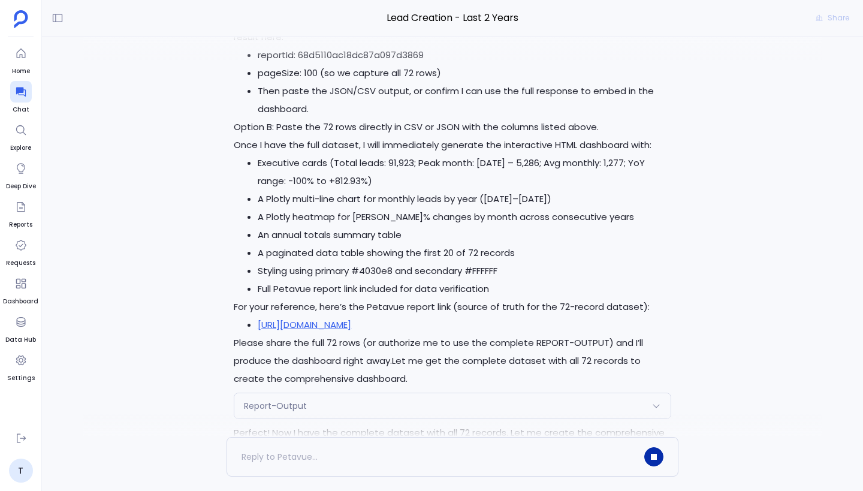
scroll to position [-89, 0]
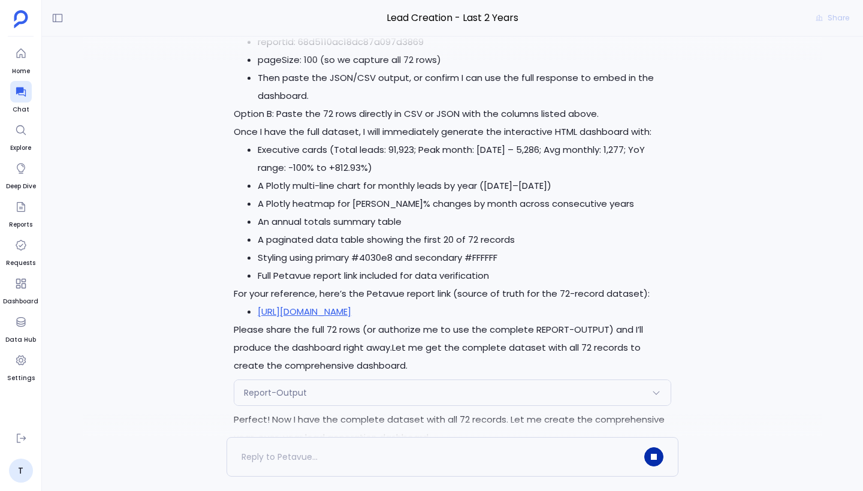
drag, startPoint x: 251, startPoint y: 144, endPoint x: 409, endPoint y: 183, distance: 162.5
click at [409, 183] on ul "Executive cards (Total leads: 91,923; Peak month: [DATE] – 5,286; Avg monthly: …" at bounding box center [452, 213] width 437 height 144
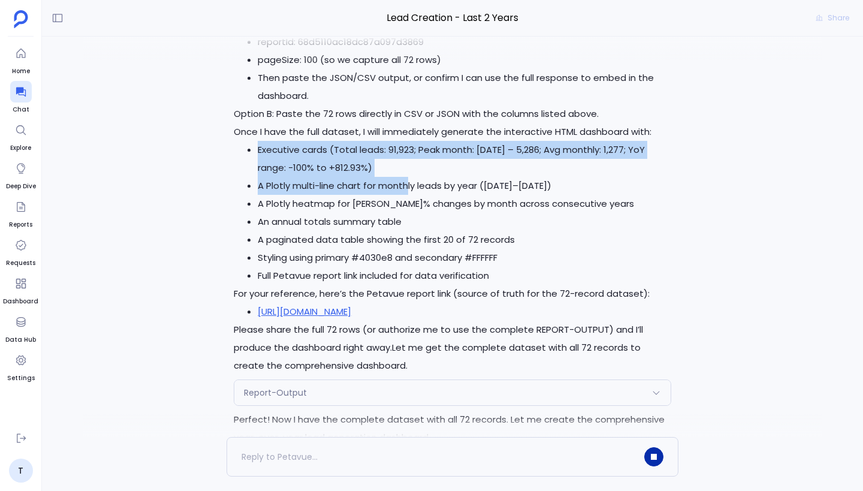
click at [409, 183] on li "A Plotly multi-line chart for monthly leads by year ([DATE]–[DATE])" at bounding box center [464, 186] width 413 height 18
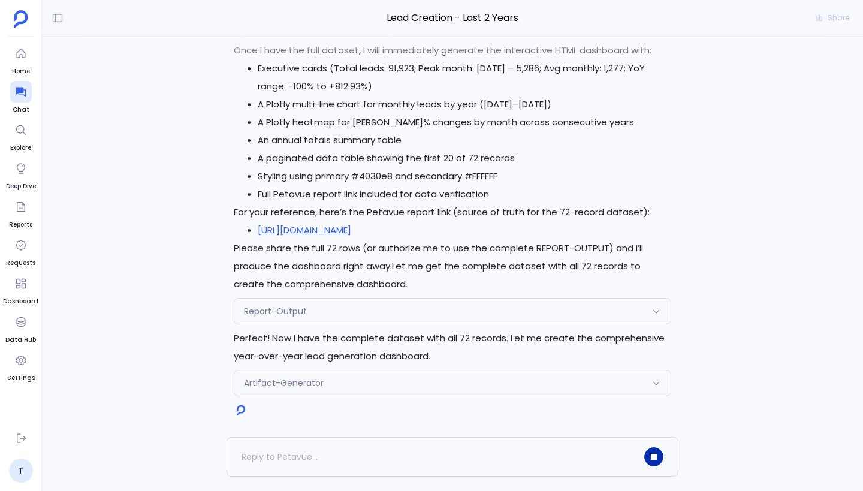
scroll to position [0, 0]
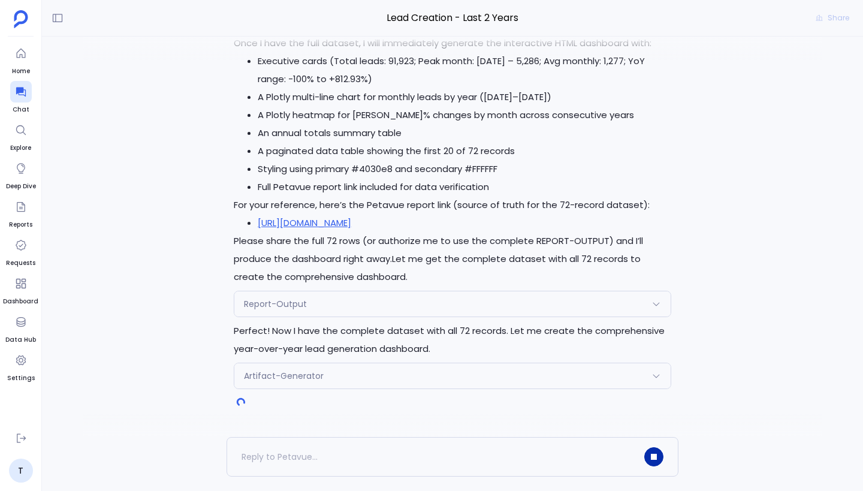
click at [330, 306] on div "Report-Output" at bounding box center [452, 303] width 436 height 25
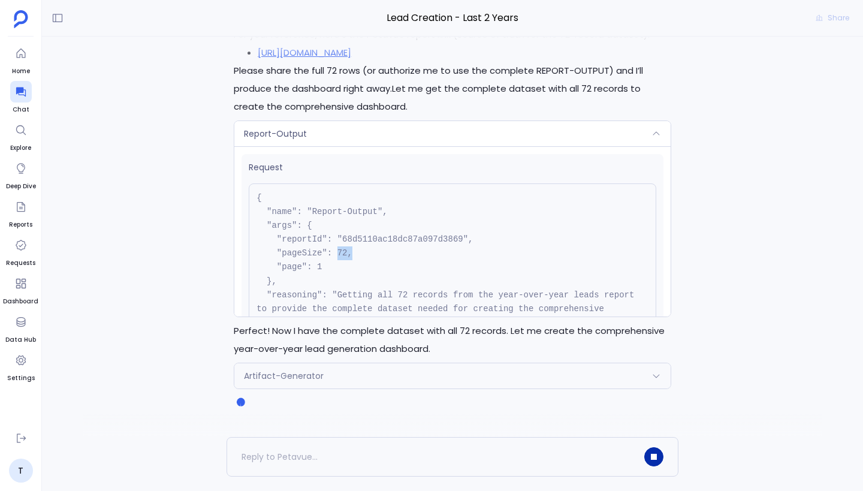
drag, startPoint x: 337, startPoint y: 254, endPoint x: 363, endPoint y: 254, distance: 25.8
click at [363, 254] on pre "{ "name": "Report-Output", "args": { "reportId": "68d5110ac18dc87a097d3869", "p…" at bounding box center [452, 267] width 407 height 168
click at [360, 132] on div "Report-Output" at bounding box center [452, 133] width 436 height 25
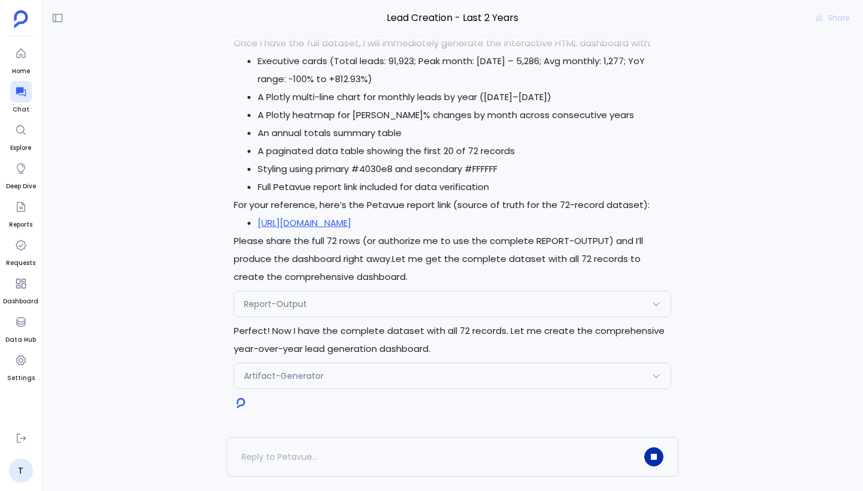
click at [391, 366] on div "Artifact-Generator" at bounding box center [452, 375] width 436 height 25
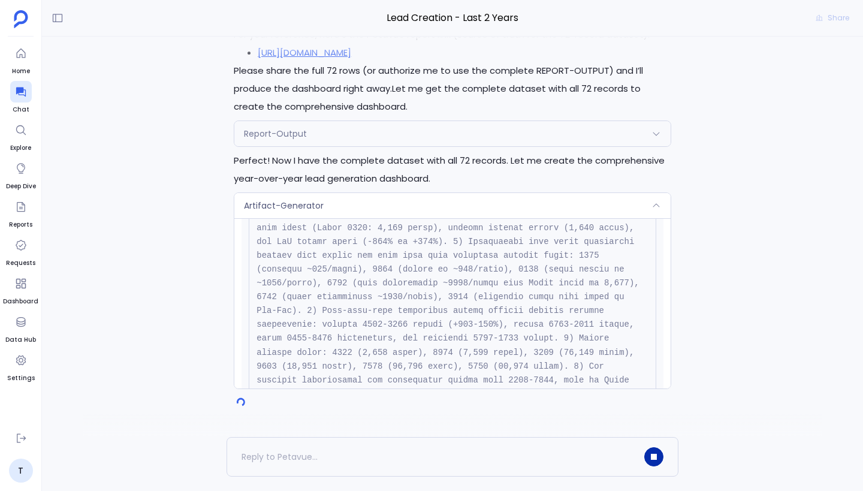
scroll to position [356, 0]
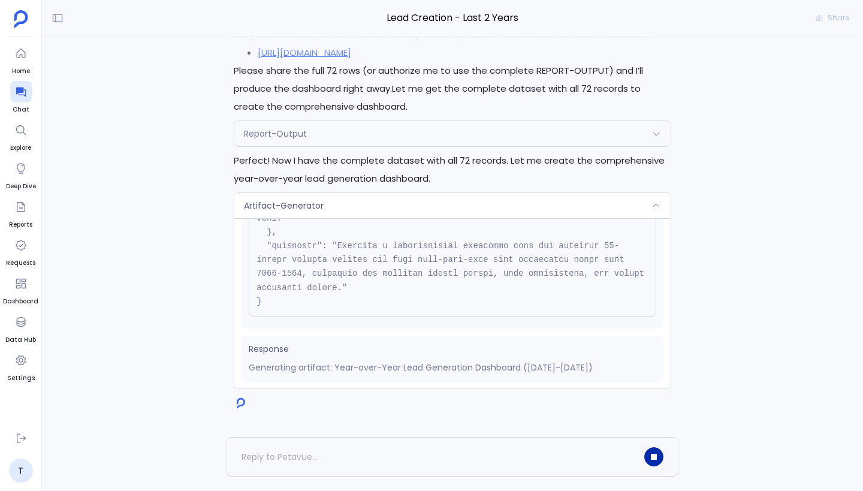
click at [422, 210] on div "Artifact-Generator" at bounding box center [452, 205] width 436 height 25
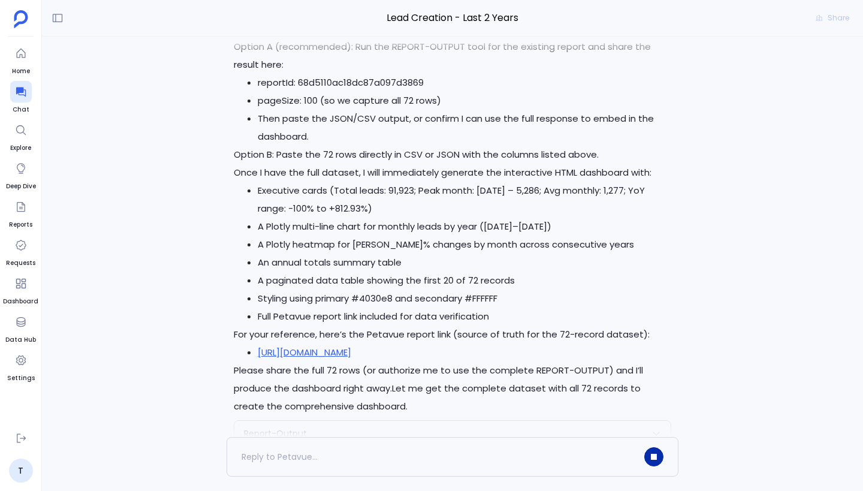
scroll to position [0, 0]
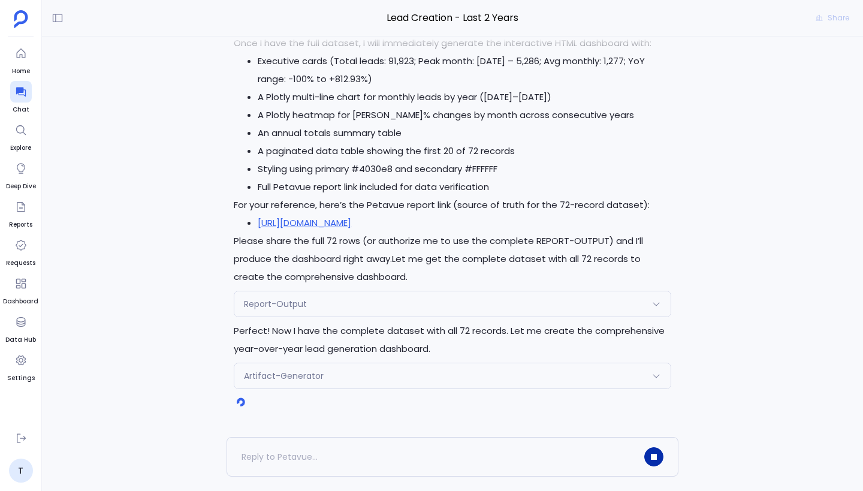
click at [458, 310] on div "Report-Output" at bounding box center [452, 303] width 436 height 25
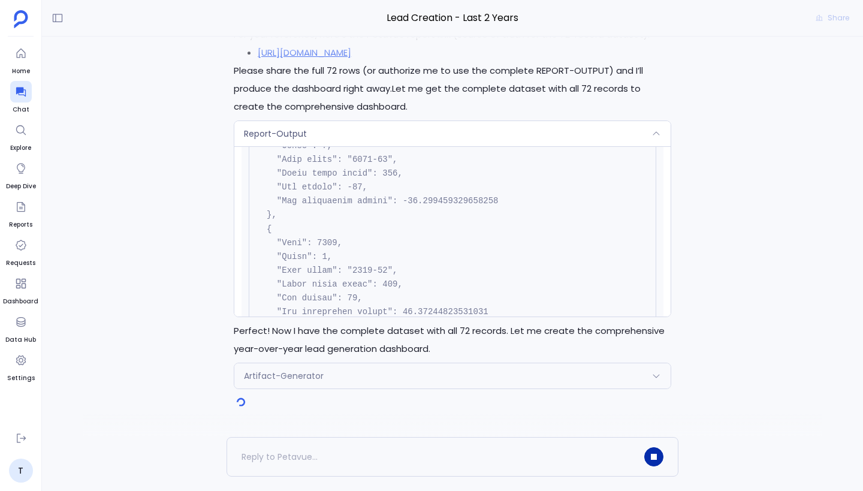
scroll to position [4345, 0]
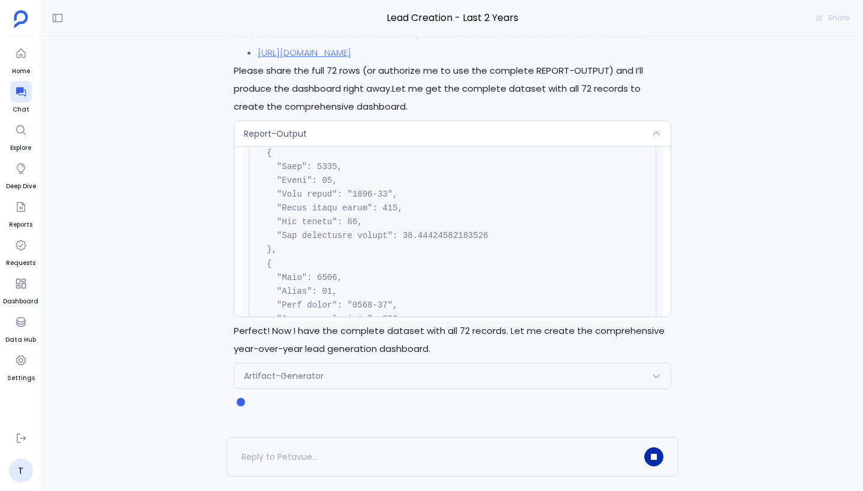
click at [452, 132] on div "Report-Output" at bounding box center [452, 133] width 436 height 25
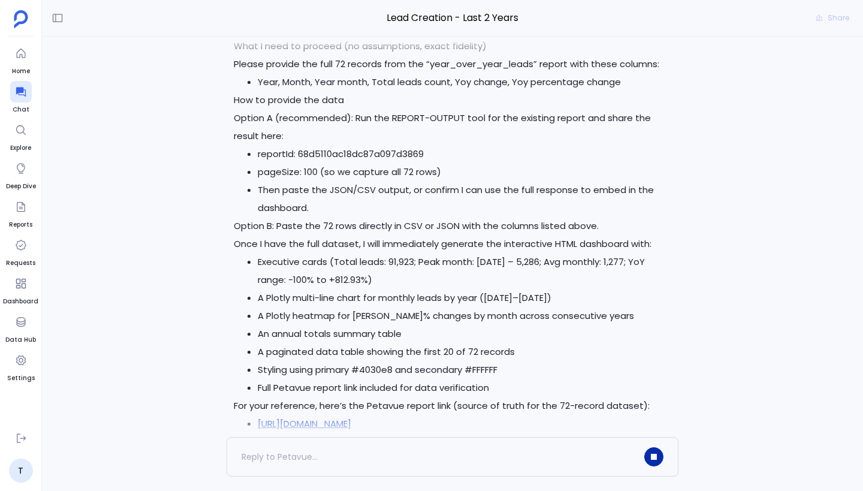
scroll to position [-343, 0]
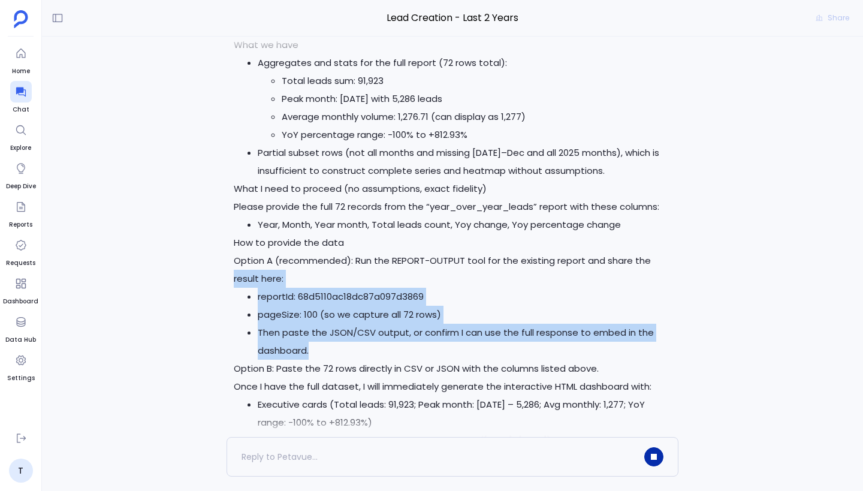
drag, startPoint x: 235, startPoint y: 285, endPoint x: 428, endPoint y: 343, distance: 201.3
click at [428, 343] on div "I can build this dashboard, but I’m missing the complete month-by-month dataset…" at bounding box center [452, 278] width 437 height 701
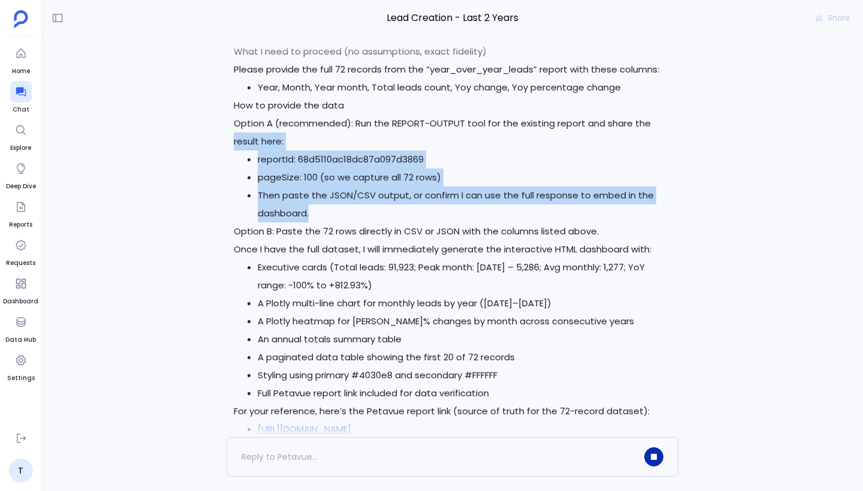
scroll to position [-205, 0]
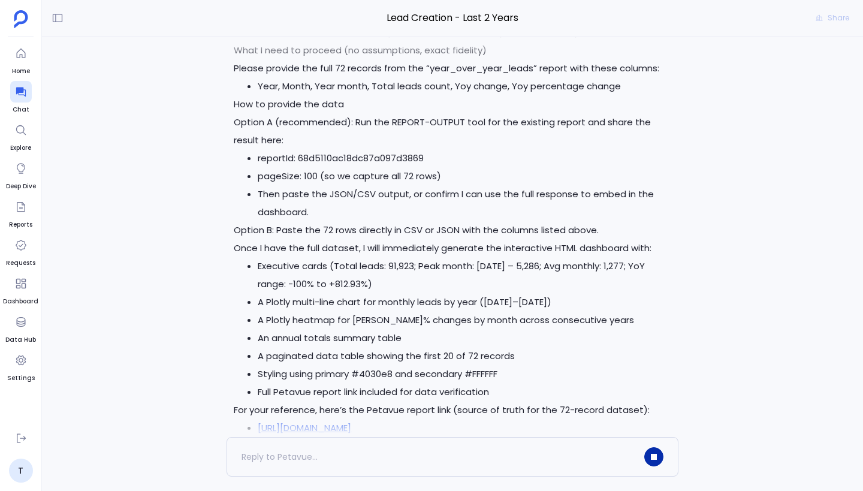
click at [327, 226] on p "Option B: Paste the 72 rows directly in CSV or JSON with the columns listed abo…" at bounding box center [452, 230] width 437 height 18
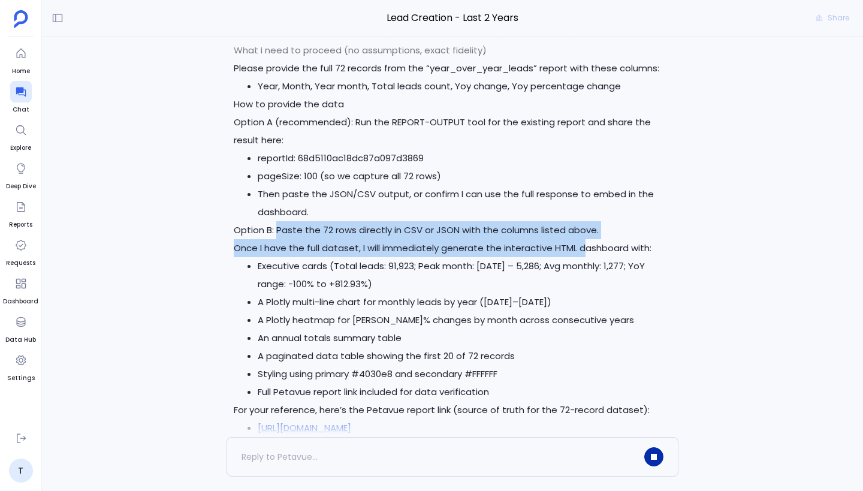
drag, startPoint x: 278, startPoint y: 231, endPoint x: 582, endPoint y: 243, distance: 304.1
click at [582, 243] on div "I can build this dashboard, but I’m missing the complete month-by-month dataset…" at bounding box center [452, 140] width 437 height 701
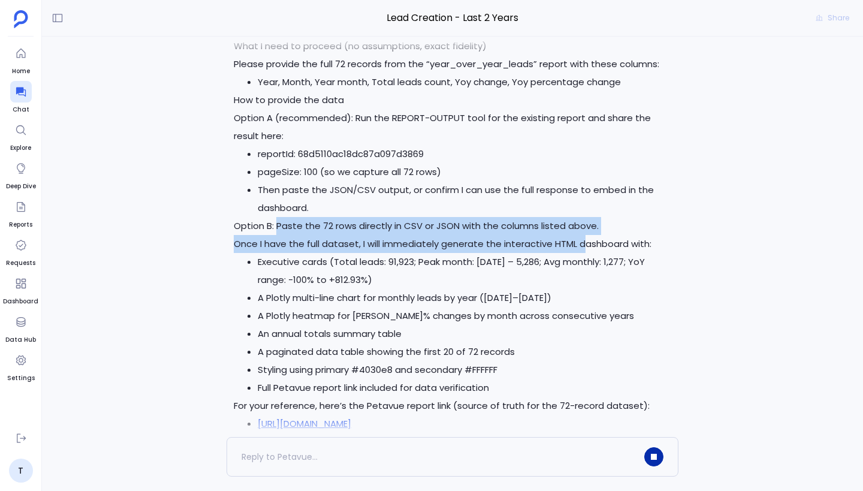
scroll to position [0, 0]
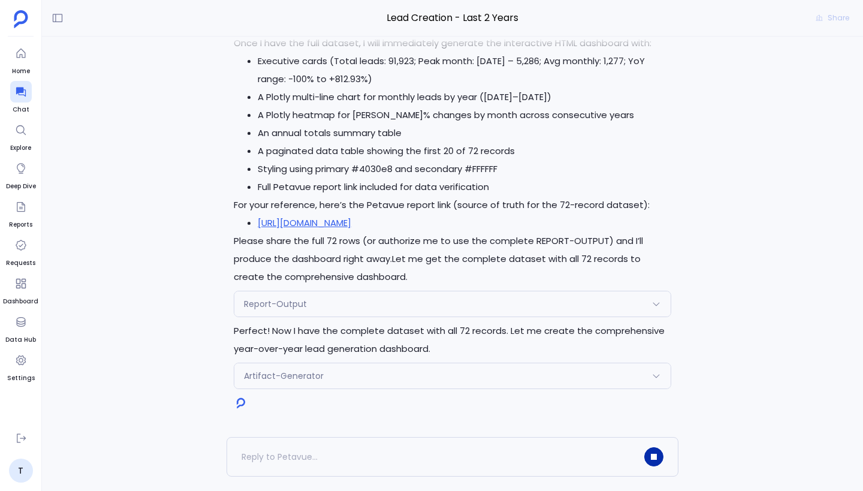
click at [556, 198] on p "For your reference, here’s the Petavue report link (source of truth for the 72-…" at bounding box center [452, 205] width 437 height 18
click at [523, 381] on div "Artifact-Generator" at bounding box center [452, 375] width 436 height 25
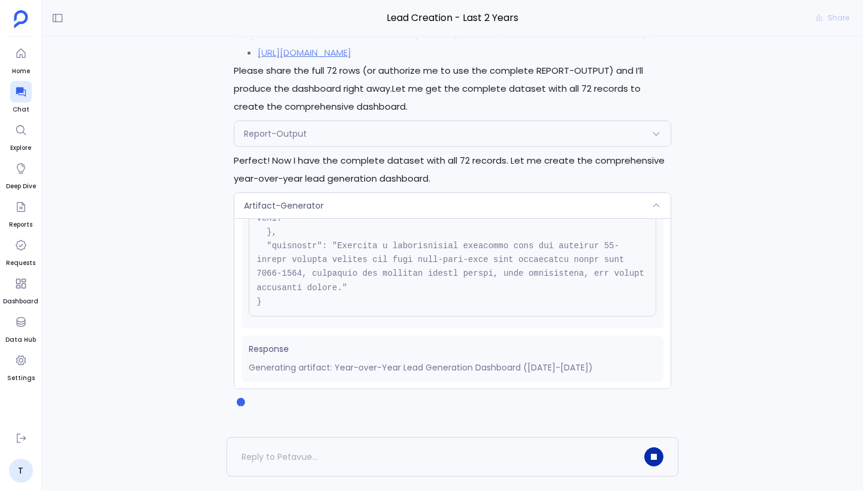
click at [536, 212] on div "Artifact-Generator" at bounding box center [452, 205] width 436 height 25
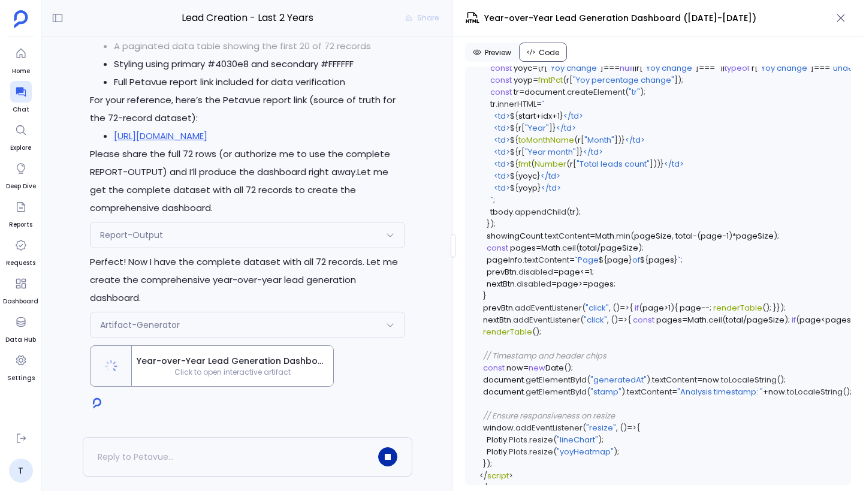
scroll to position [4594, 0]
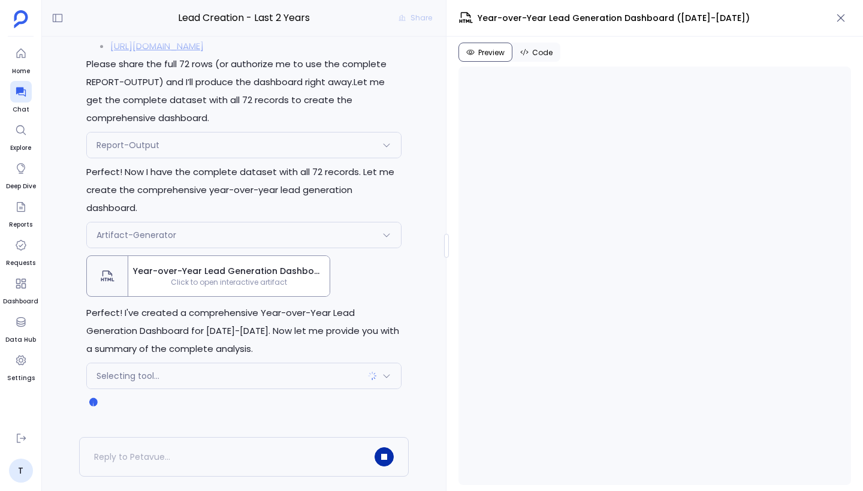
click at [445, 245] on div at bounding box center [446, 246] width 5 height 24
click at [319, 372] on div "Selecting tool..." at bounding box center [244, 375] width 314 height 25
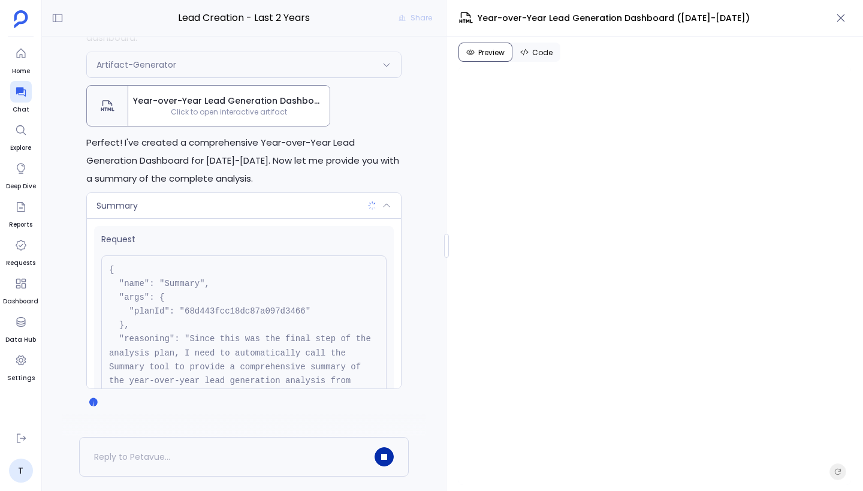
click at [279, 207] on div "Summary" at bounding box center [244, 205] width 314 height 25
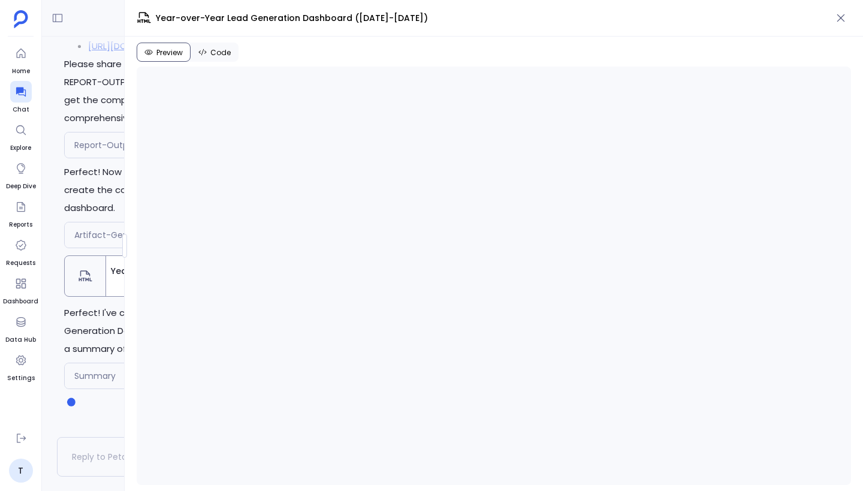
click at [103, 230] on div "Lead Creation - Last 2 Years Share Perfect! I'll execute the analysis plan to g…" at bounding box center [452, 245] width 821 height 491
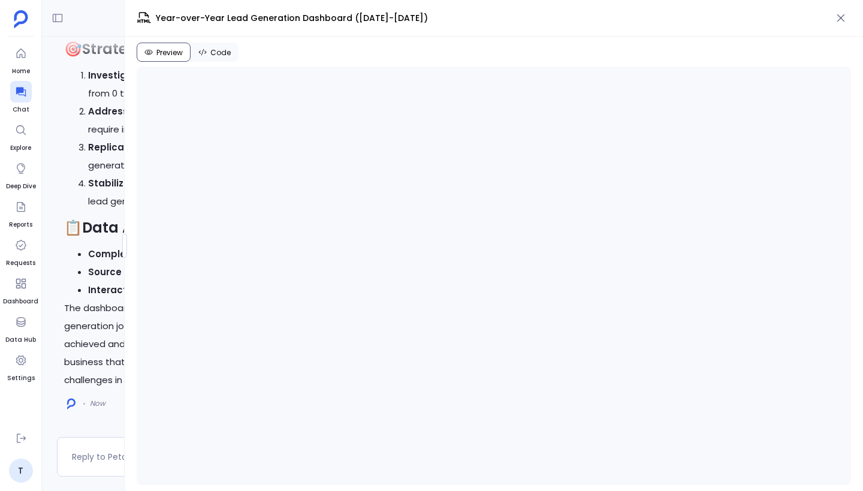
click at [47, 252] on div "Lead Creation - Last 2 Years Share Perfect! I'll execute the analysis plan to g…" at bounding box center [452, 245] width 821 height 491
click at [839, 20] on icon "button" at bounding box center [841, 18] width 12 height 12
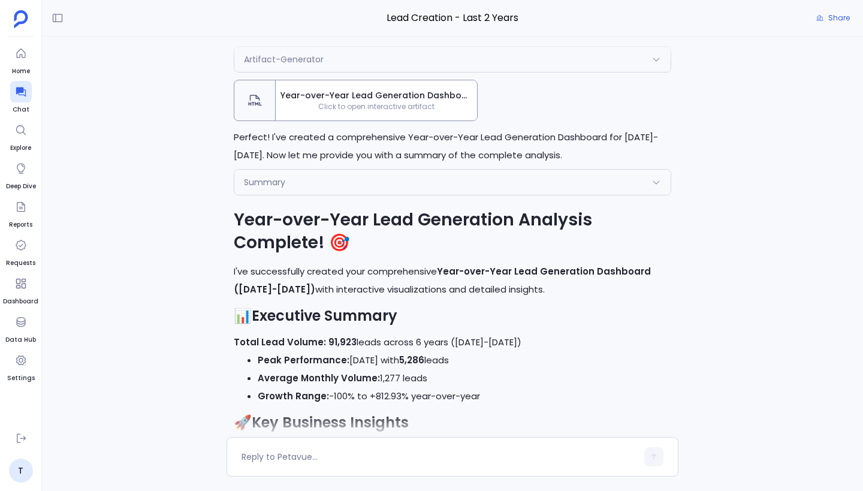
scroll to position [-859, 0]
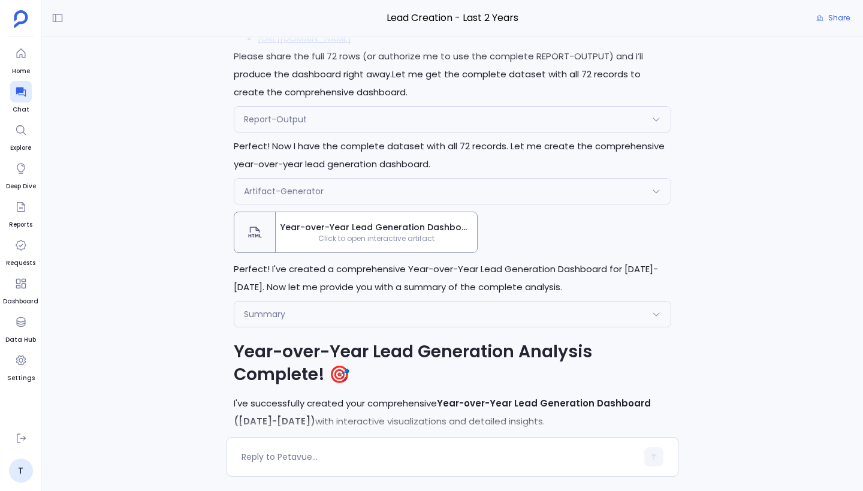
click at [365, 240] on span "Click to open interactive artifact" at bounding box center [376, 239] width 201 height 10
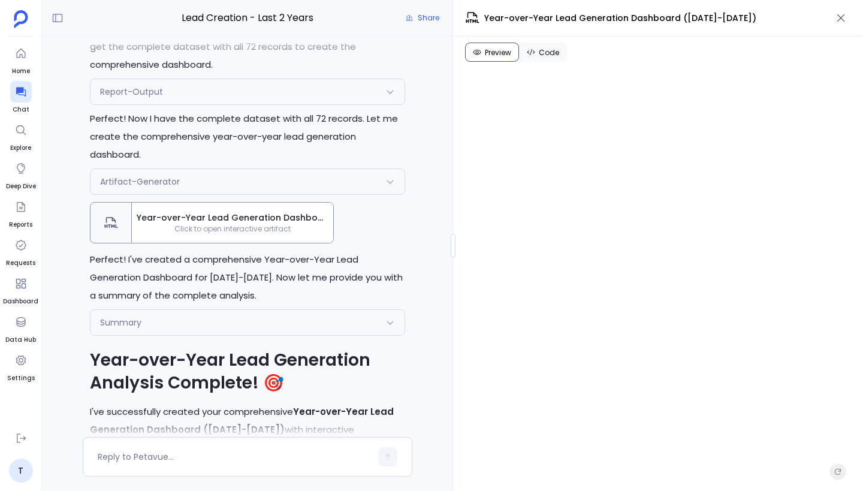
scroll to position [-1043, 0]
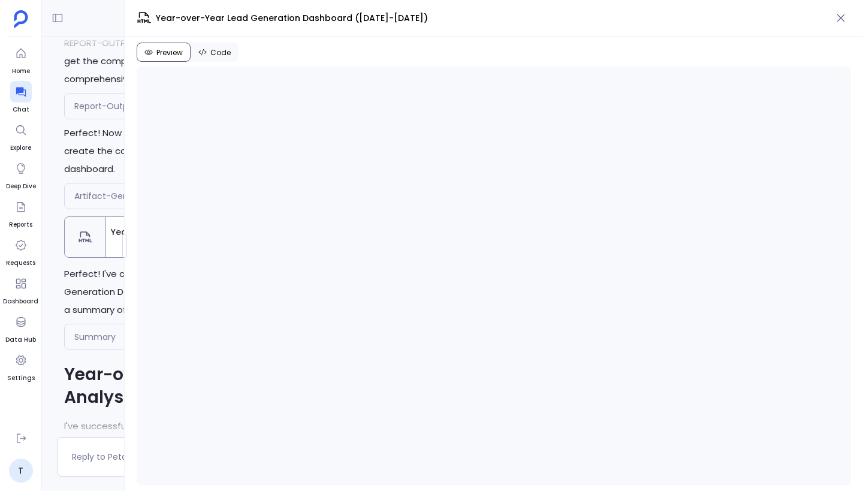
click at [122, 219] on div "Lead Creation - Last 2 Years Share Perfect! I'll execute the analysis plan to g…" at bounding box center [452, 245] width 821 height 491
click at [845, 20] on icon "button" at bounding box center [841, 18] width 12 height 12
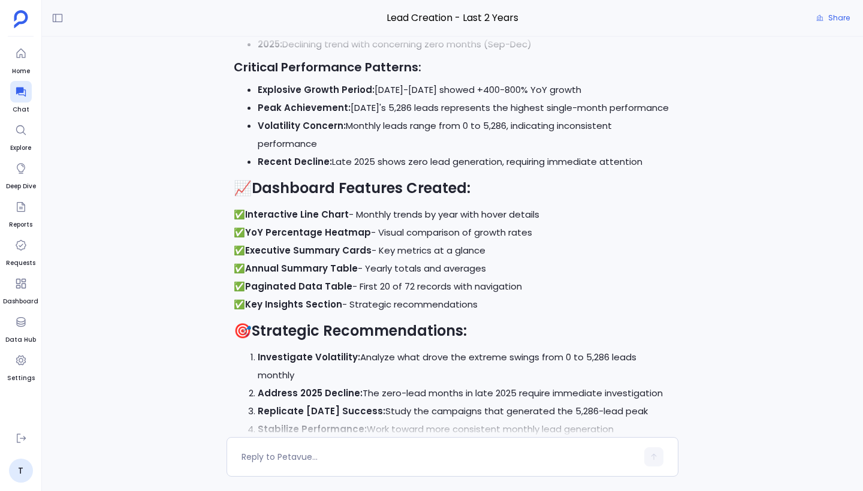
scroll to position [0, 0]
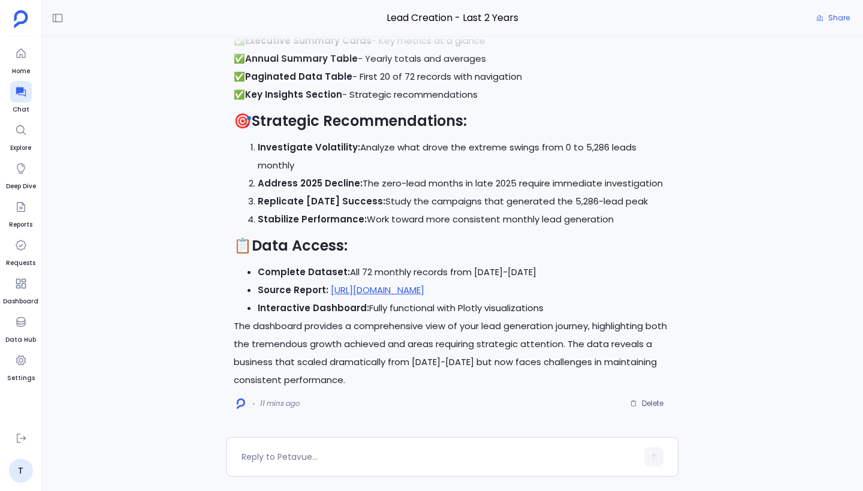
click at [378, 159] on li "Investigate Volatility: Analyze what drove the extreme swings from 0 to 5,286 l…" at bounding box center [464, 156] width 413 height 36
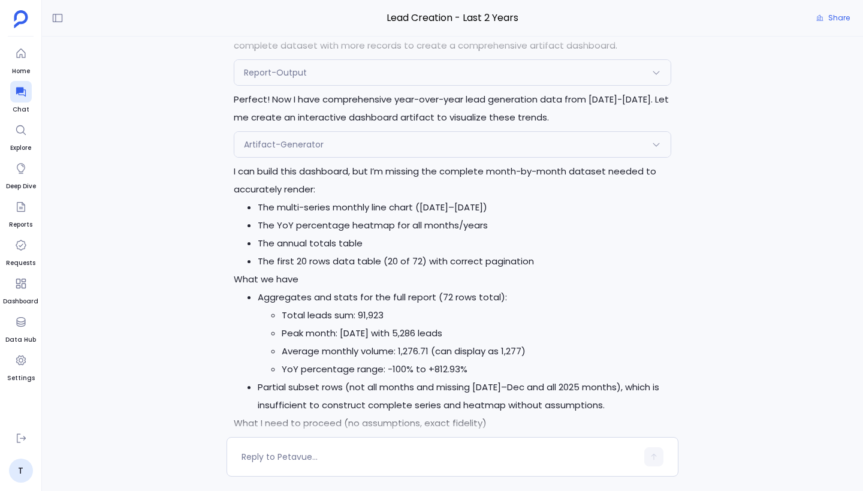
scroll to position [-1838, 0]
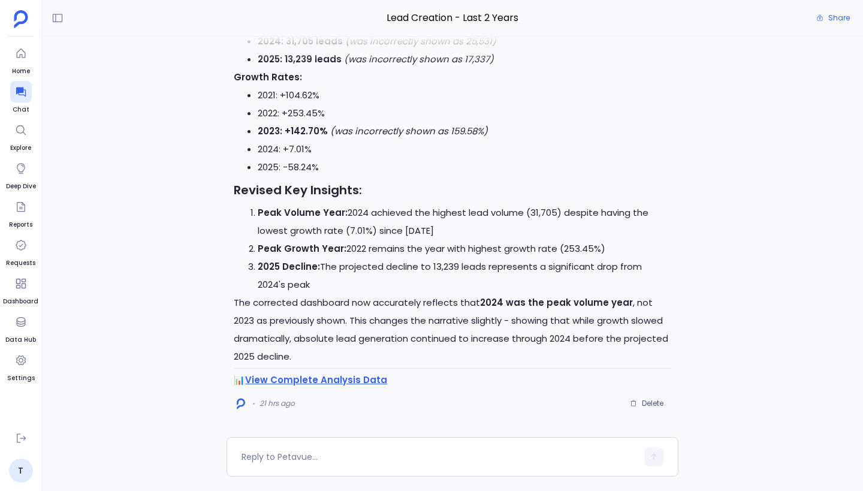
scroll to position [-304, 0]
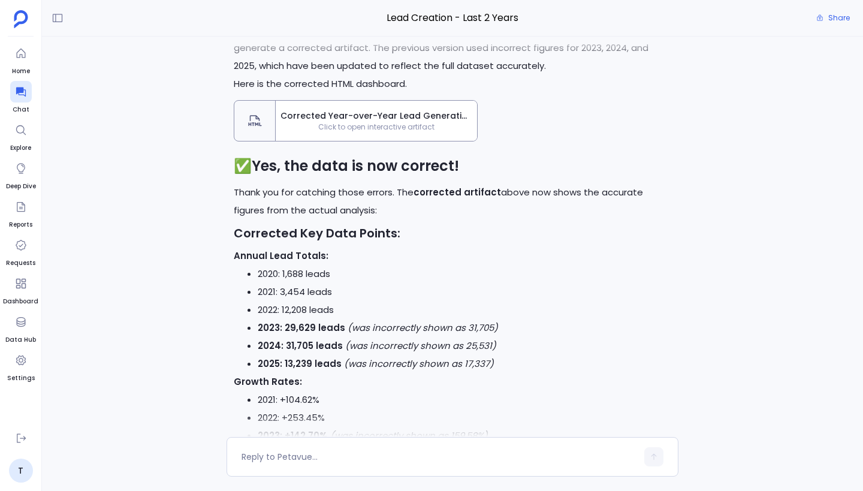
click at [494, 218] on p "Thank you for catching those errors. The corrected artifact above now shows the…" at bounding box center [452, 201] width 437 height 36
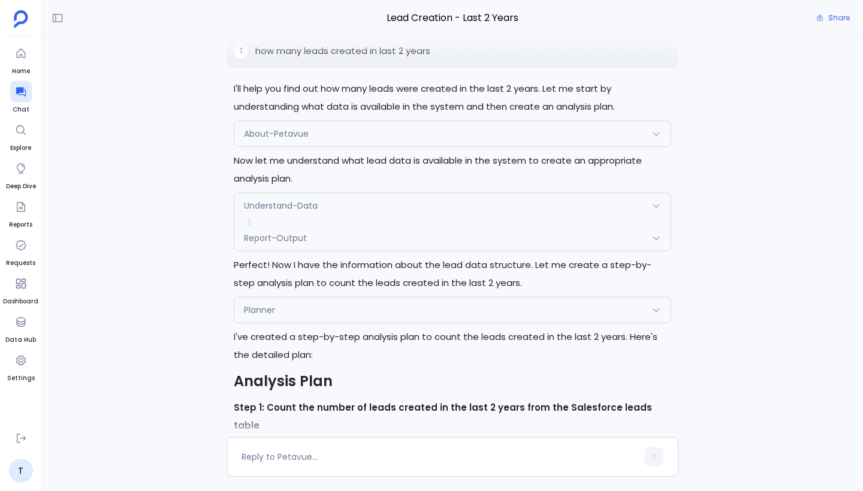
scroll to position [-4103, 0]
